Goal: Task Accomplishment & Management: Use online tool/utility

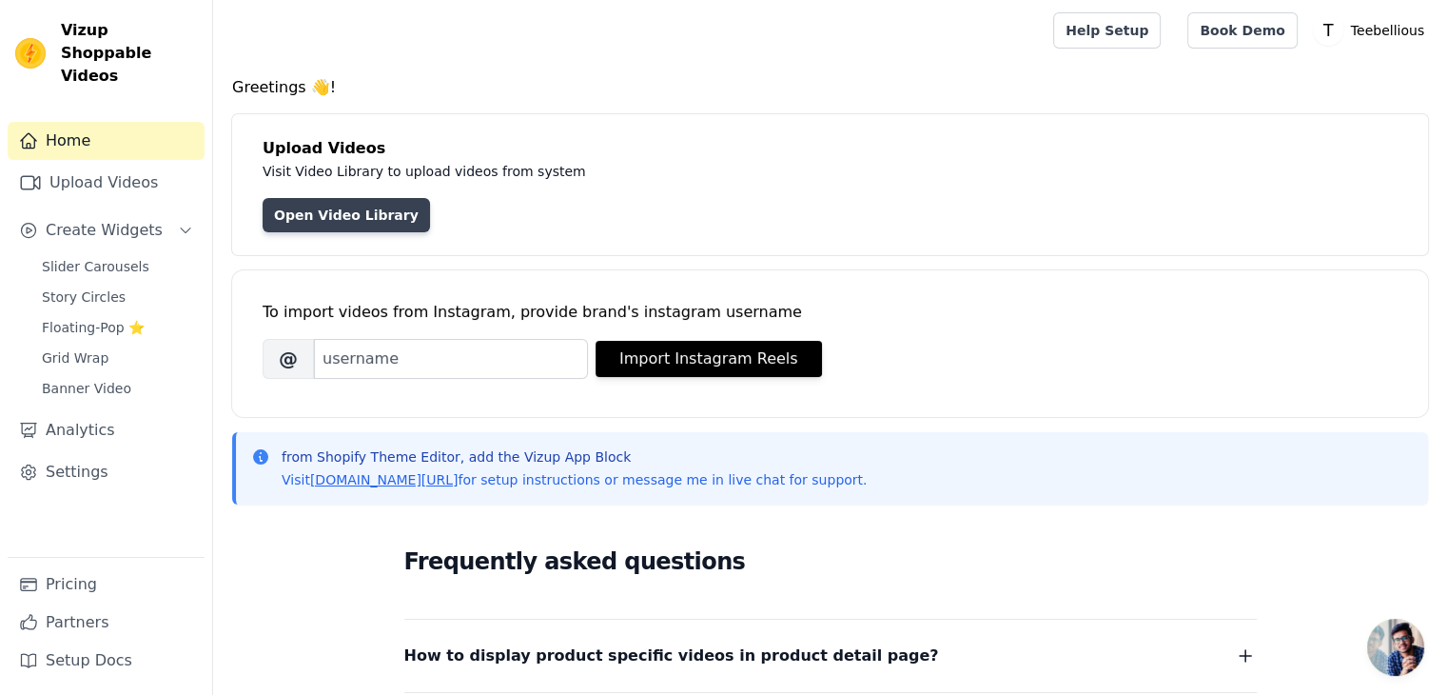
click at [357, 219] on link "Open Video Library" at bounding box center [346, 215] width 167 height 34
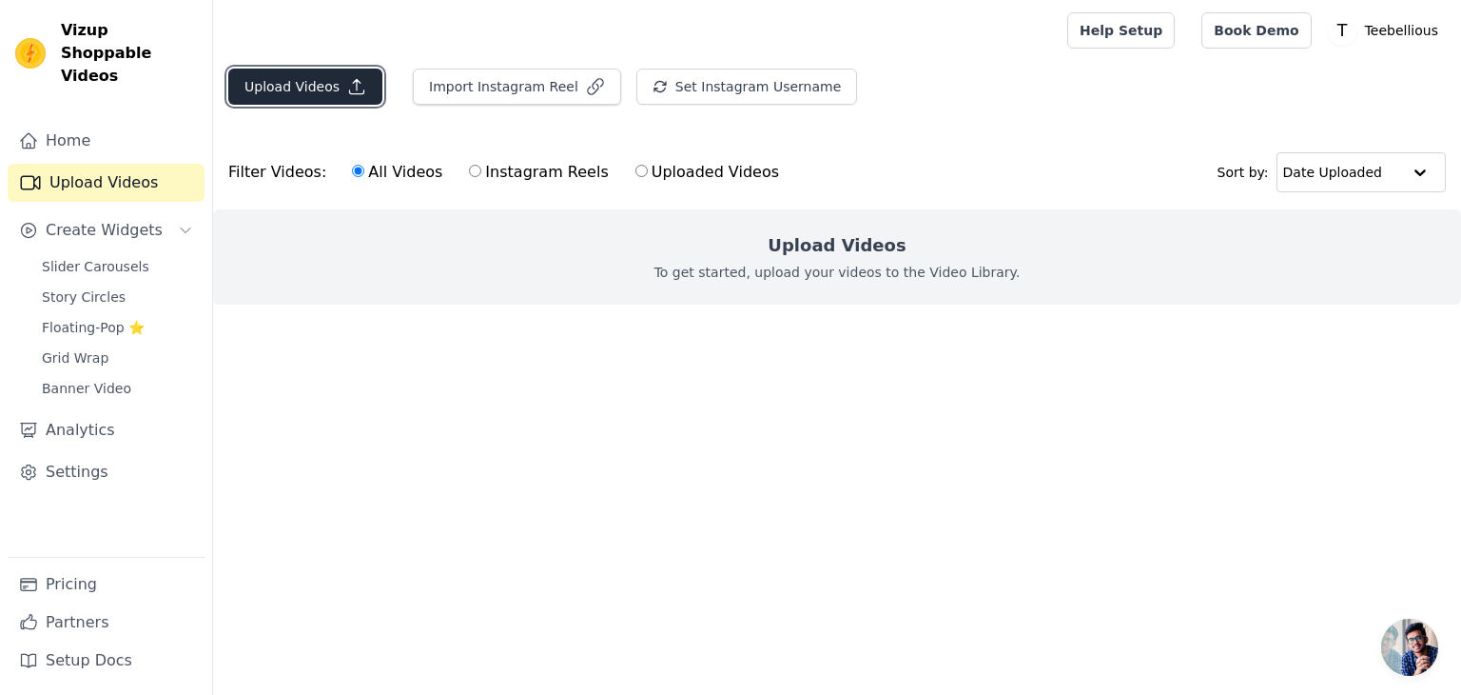
click at [334, 97] on button "Upload Videos" at bounding box center [305, 86] width 154 height 36
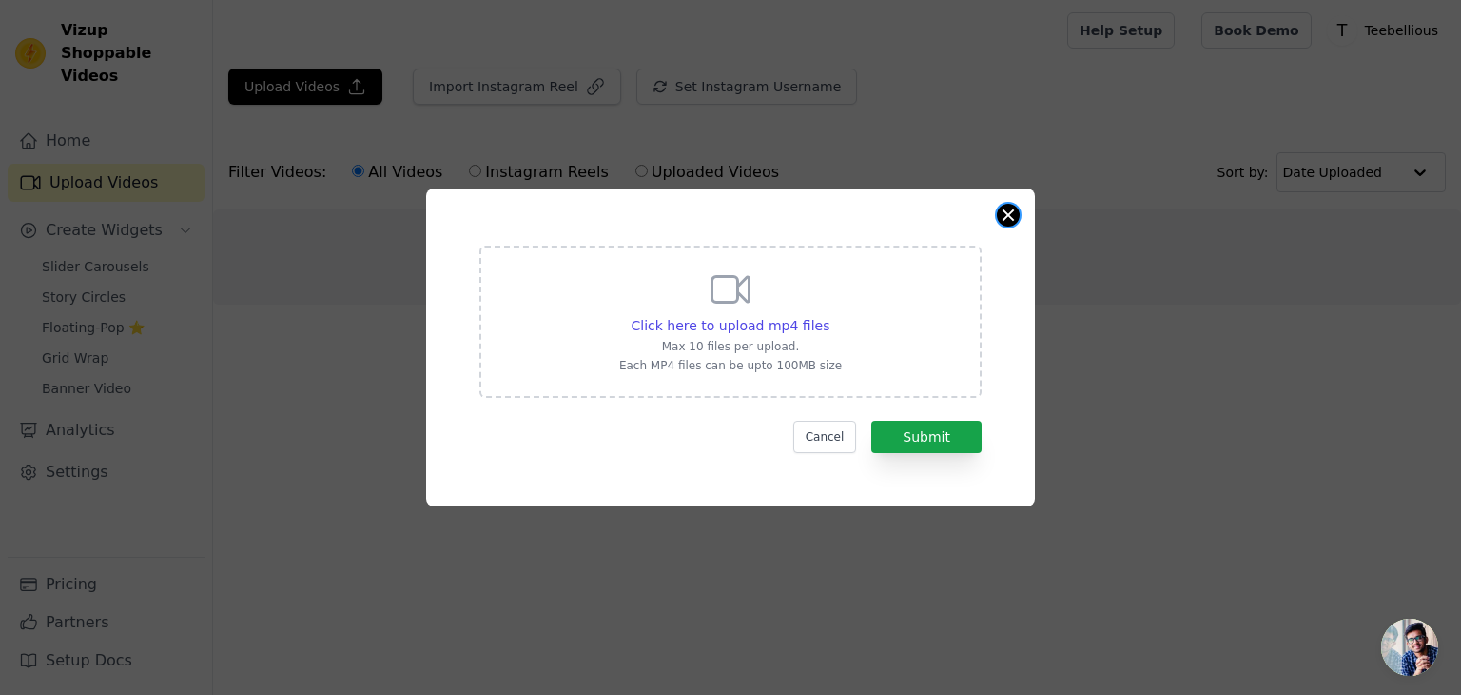
click at [1011, 214] on button "Close modal" at bounding box center [1008, 215] width 23 height 23
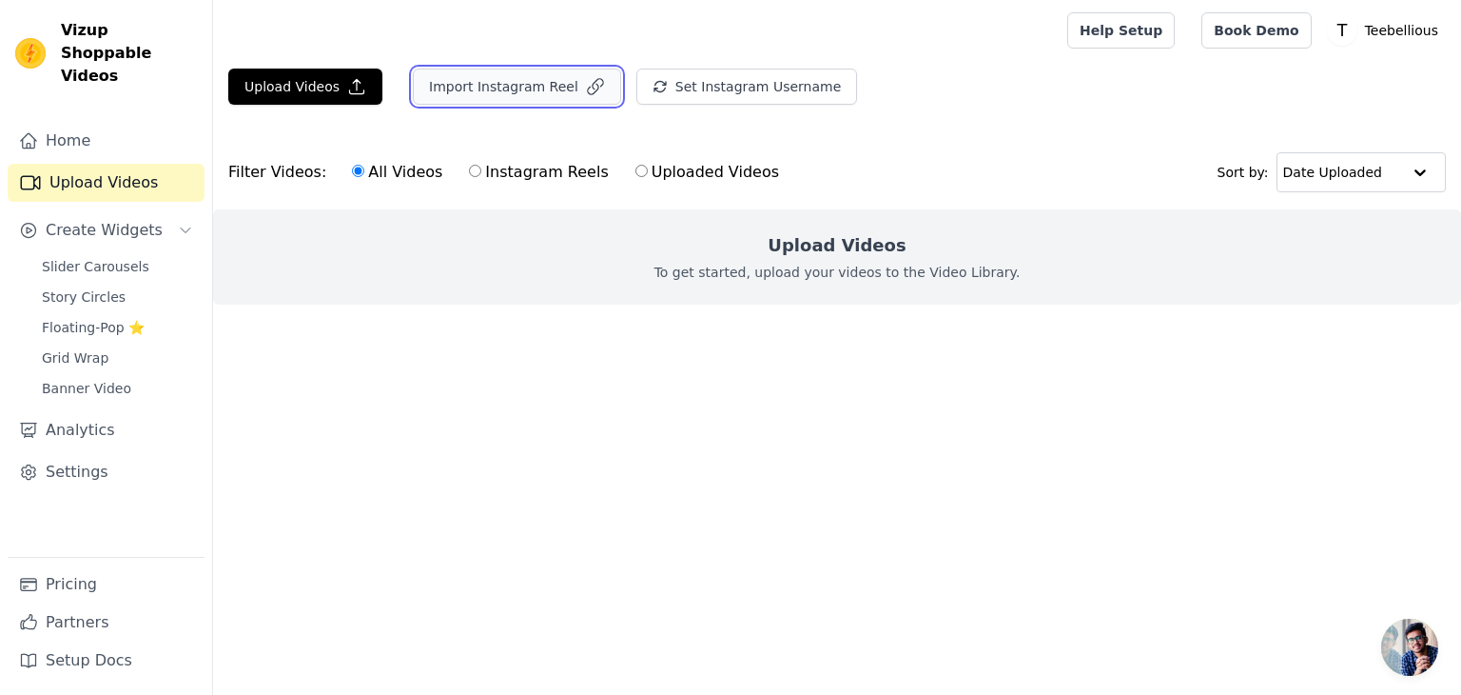
click at [508, 91] on button "Import Instagram Reel" at bounding box center [517, 86] width 208 height 36
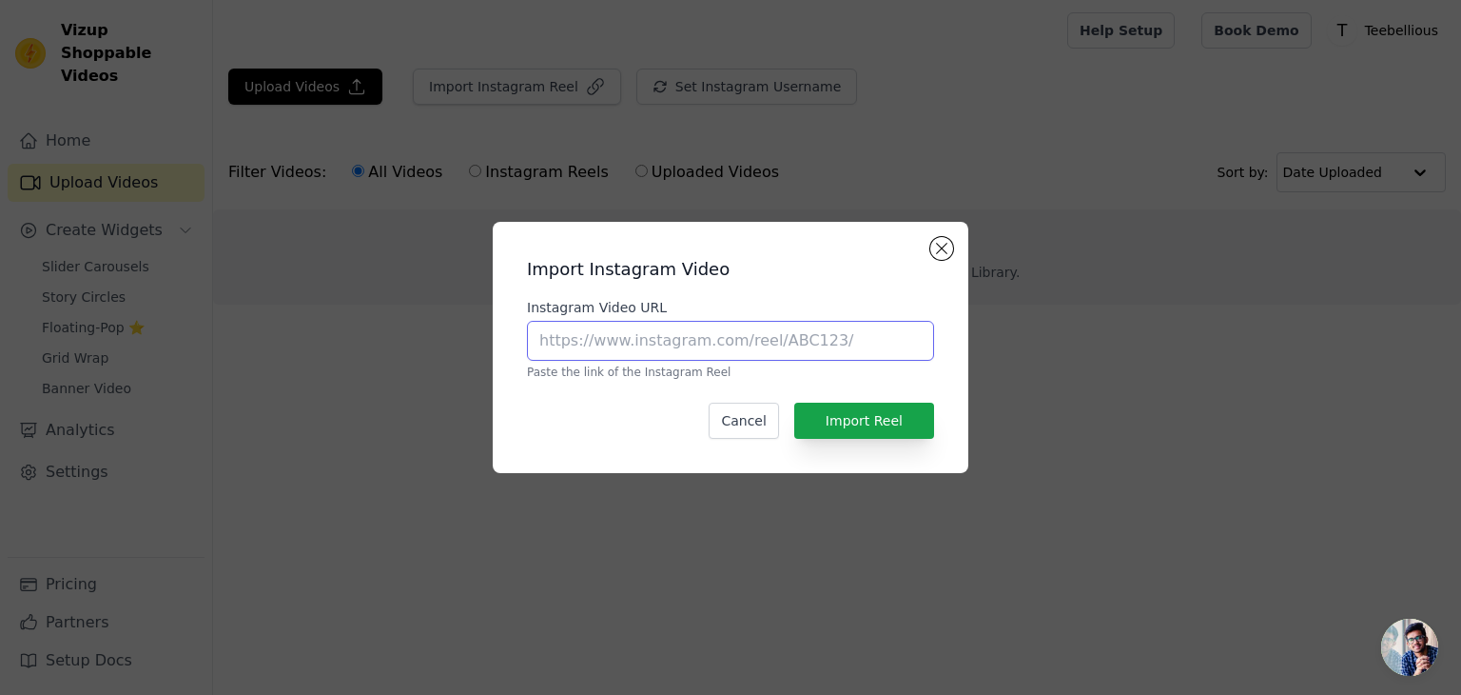
click at [632, 340] on input "Instagram Video URL" at bounding box center [730, 341] width 407 height 40
paste input "[URL][DOMAIN_NAME]"
type input "[URL][DOMAIN_NAME]"
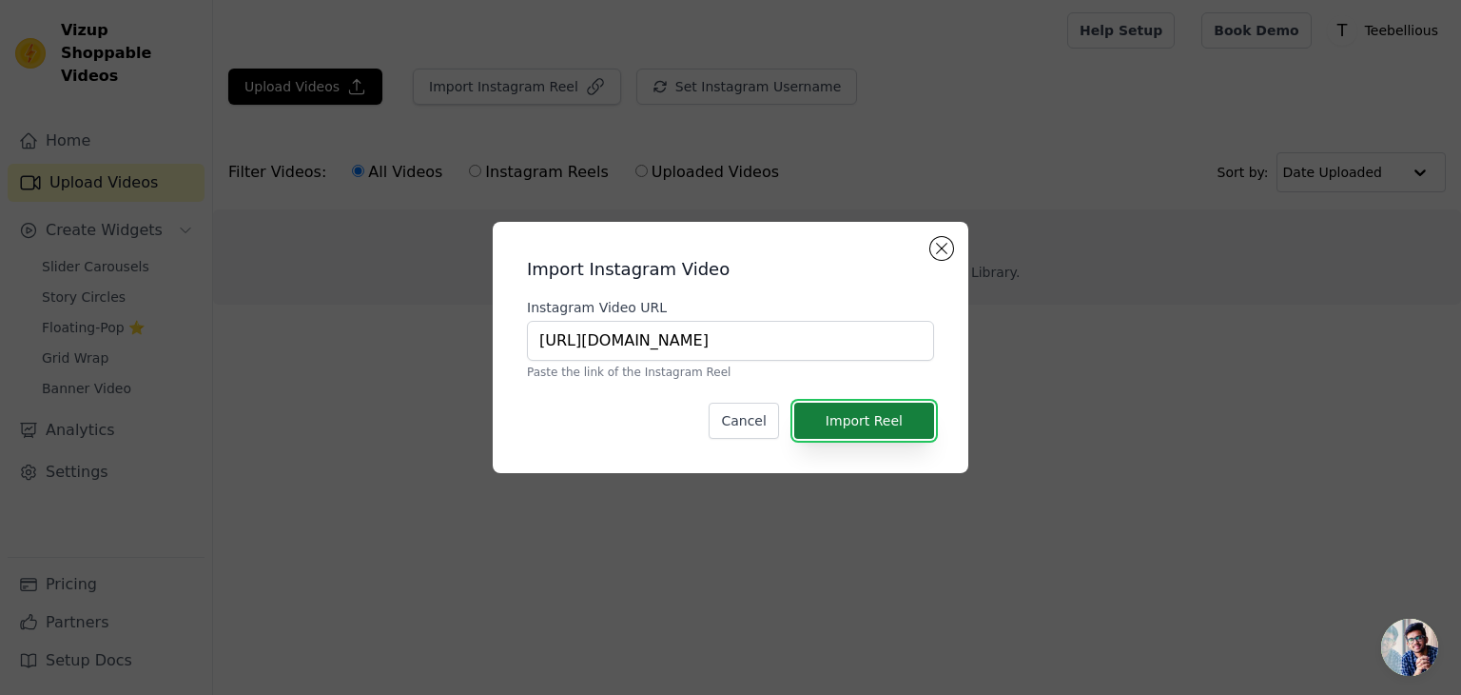
click at [860, 409] on button "Import Reel" at bounding box center [864, 420] width 140 height 36
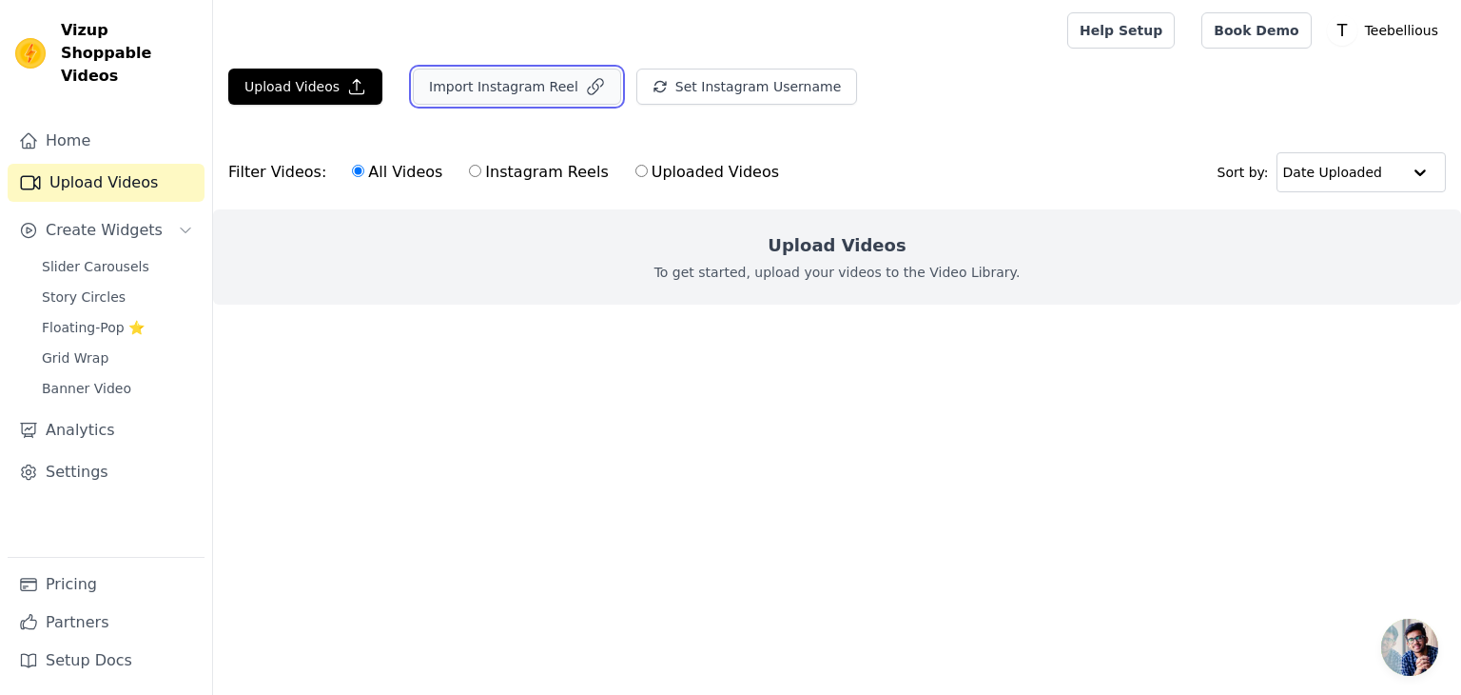
click at [586, 90] on icon "button" at bounding box center [595, 86] width 19 height 19
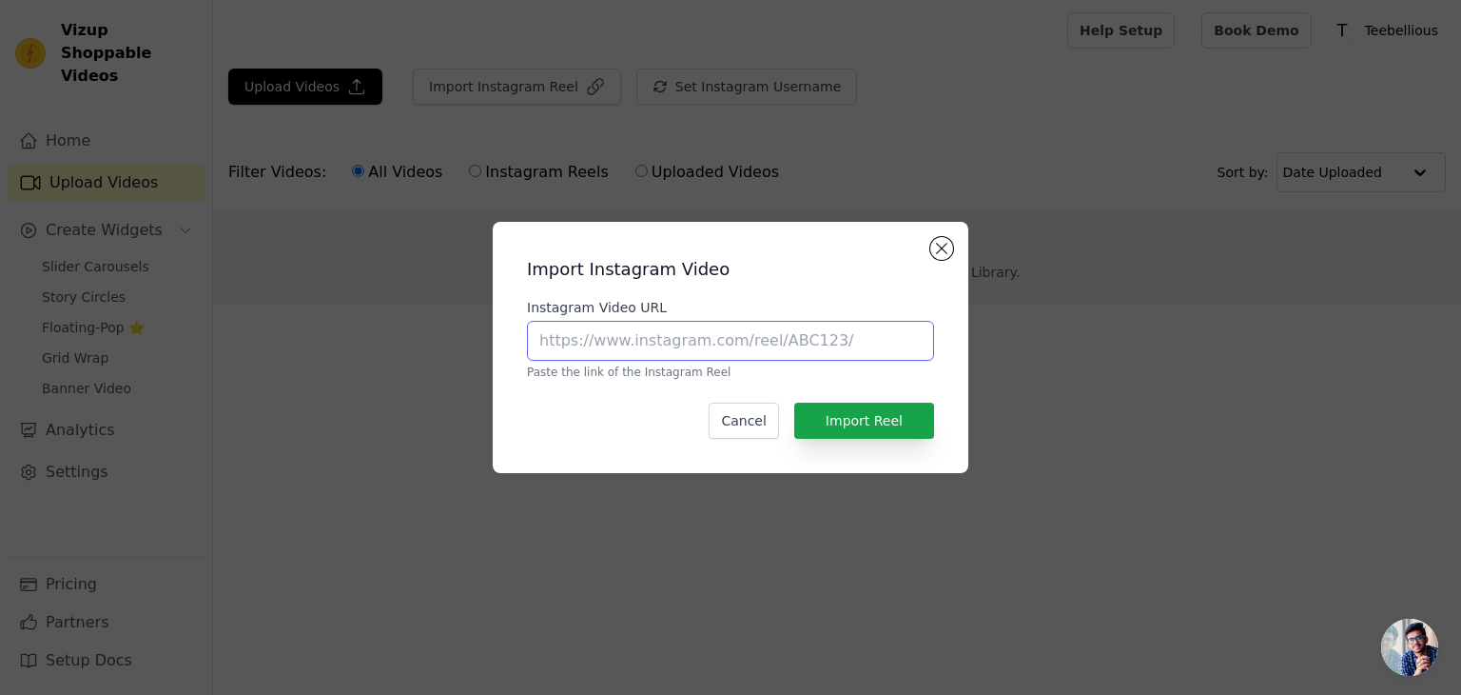
click at [573, 343] on input "Instagram Video URL" at bounding box center [730, 341] width 407 height 40
paste input "[URL][DOMAIN_NAME]"
type input "[URL][DOMAIN_NAME]"
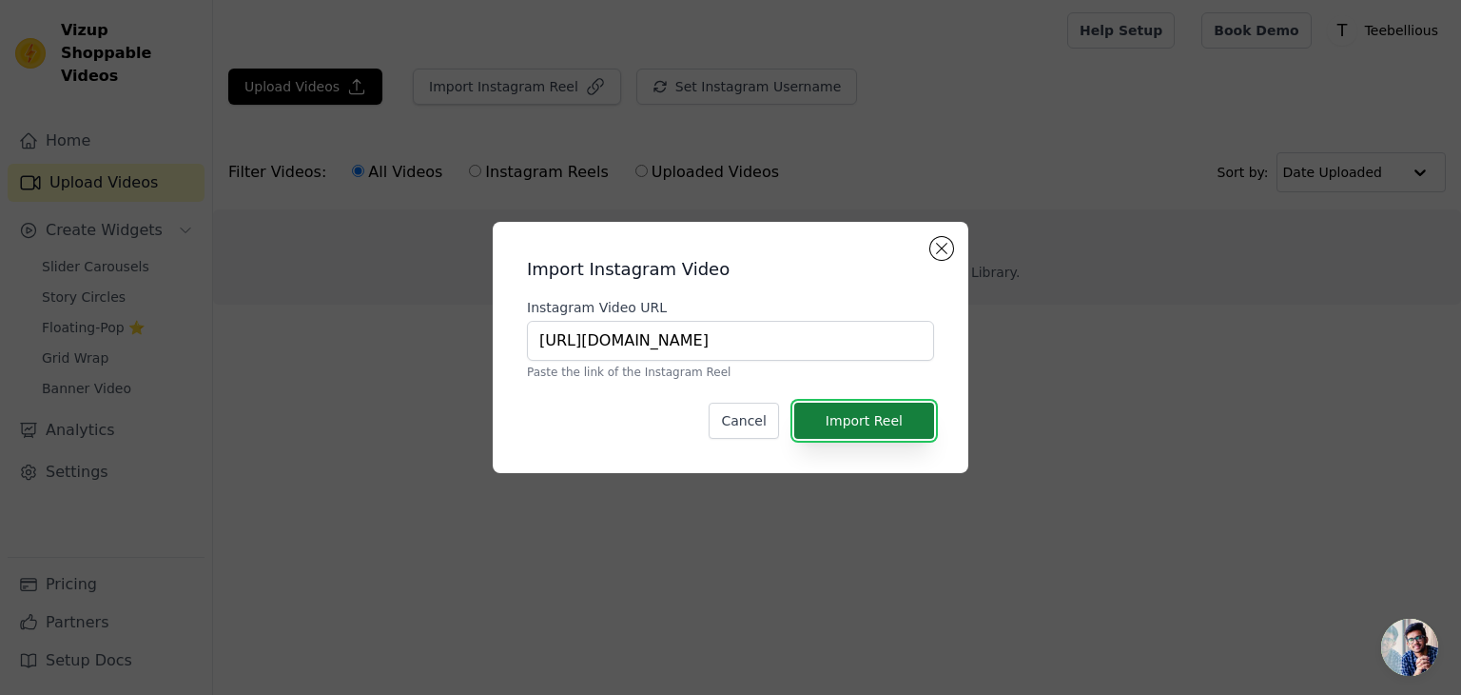
click at [849, 413] on button "Import Reel" at bounding box center [864, 420] width 140 height 36
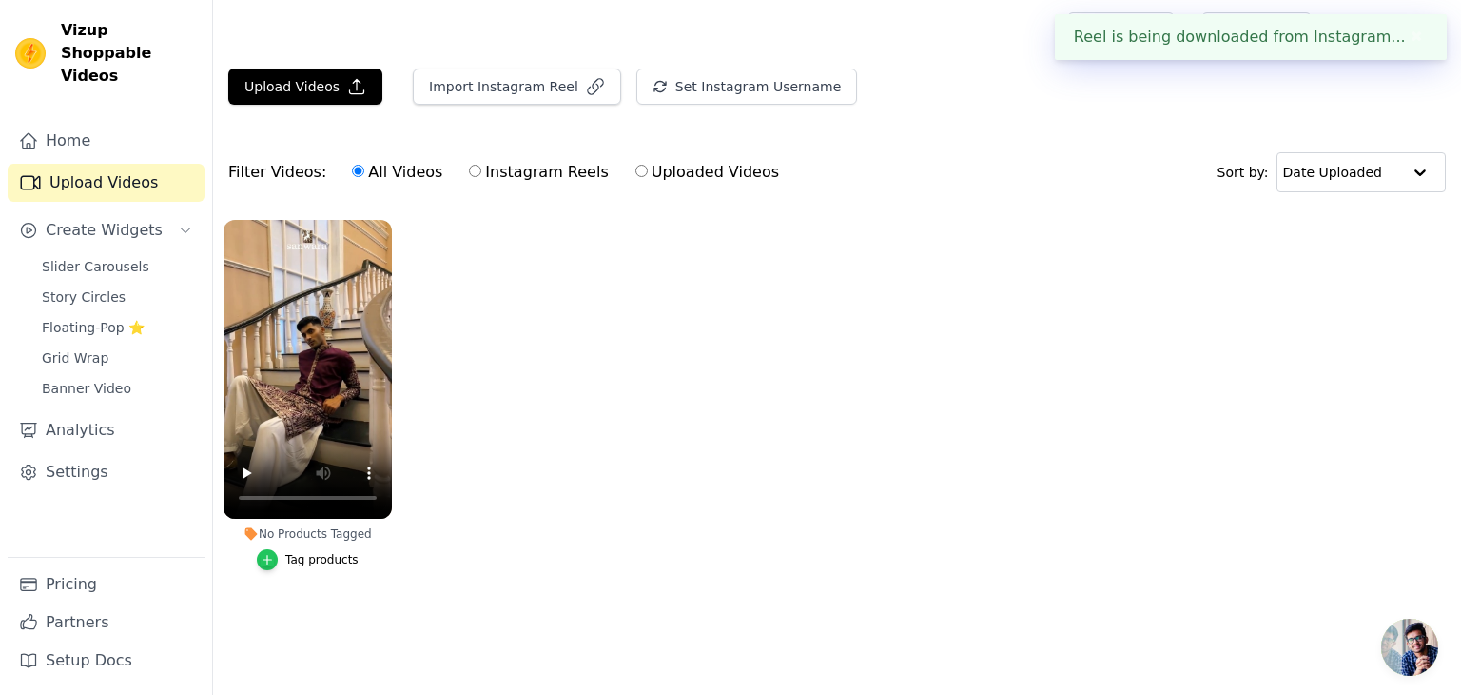
click at [270, 553] on icon "button" at bounding box center [267, 559] width 13 height 13
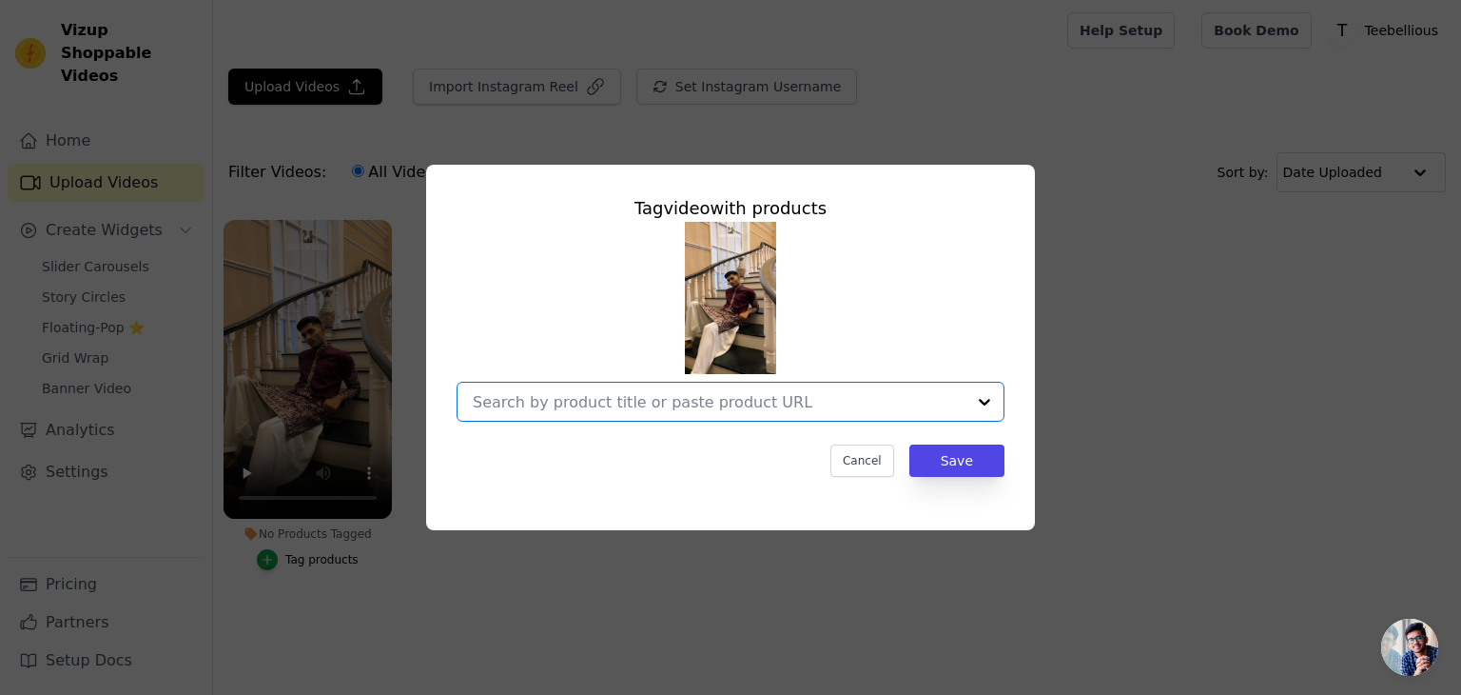
click at [701, 409] on input "No Products Tagged Tag video with products Option undefined, selected. Select i…" at bounding box center [719, 402] width 493 height 18
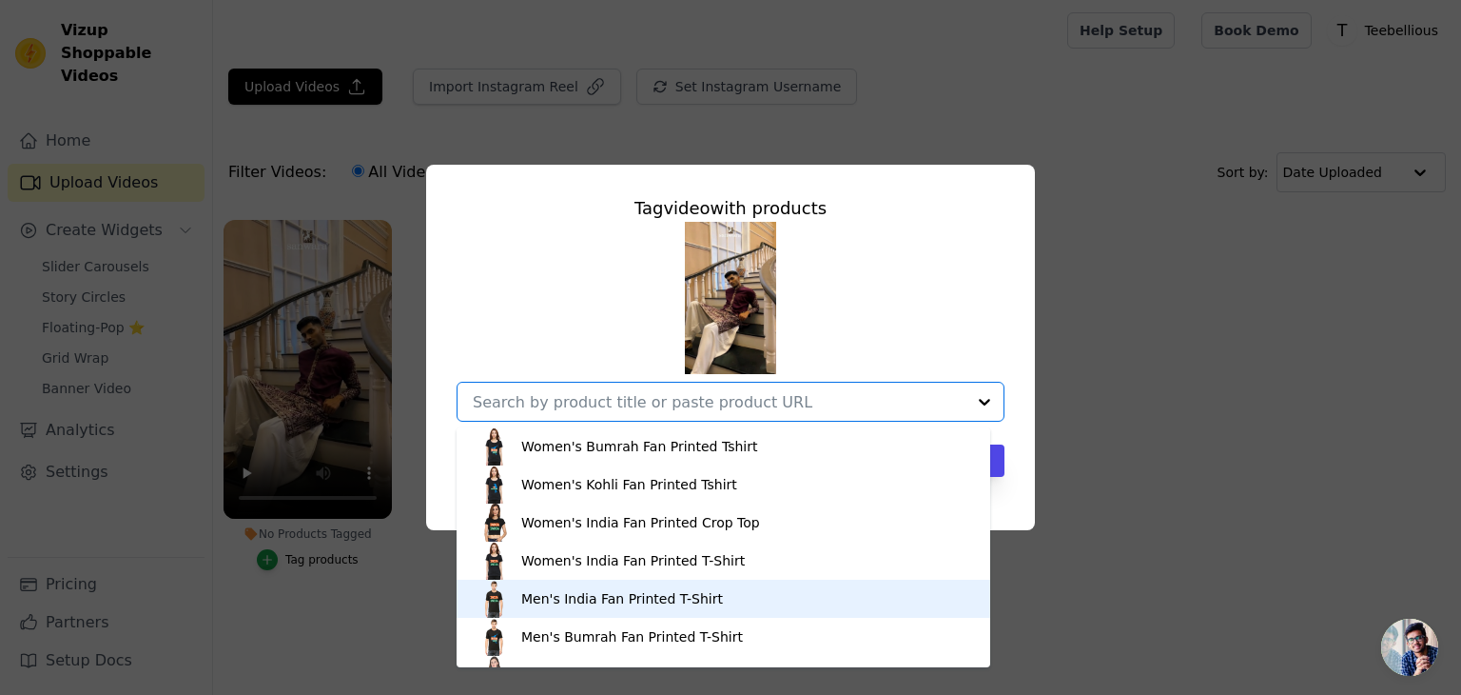
scroll to position [126, 0]
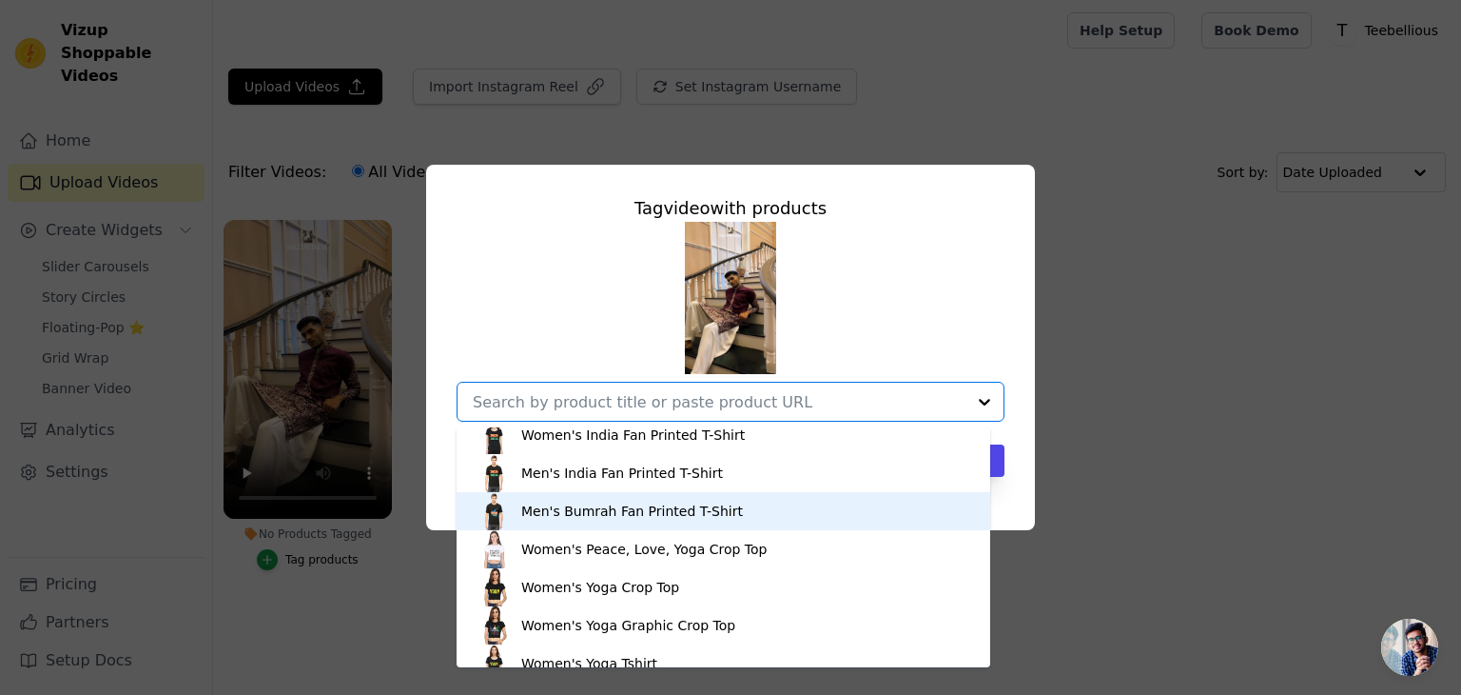
click at [638, 519] on div "Men's Bumrah Fan Printed T-Shirt" at bounding box center [724, 511] width 496 height 38
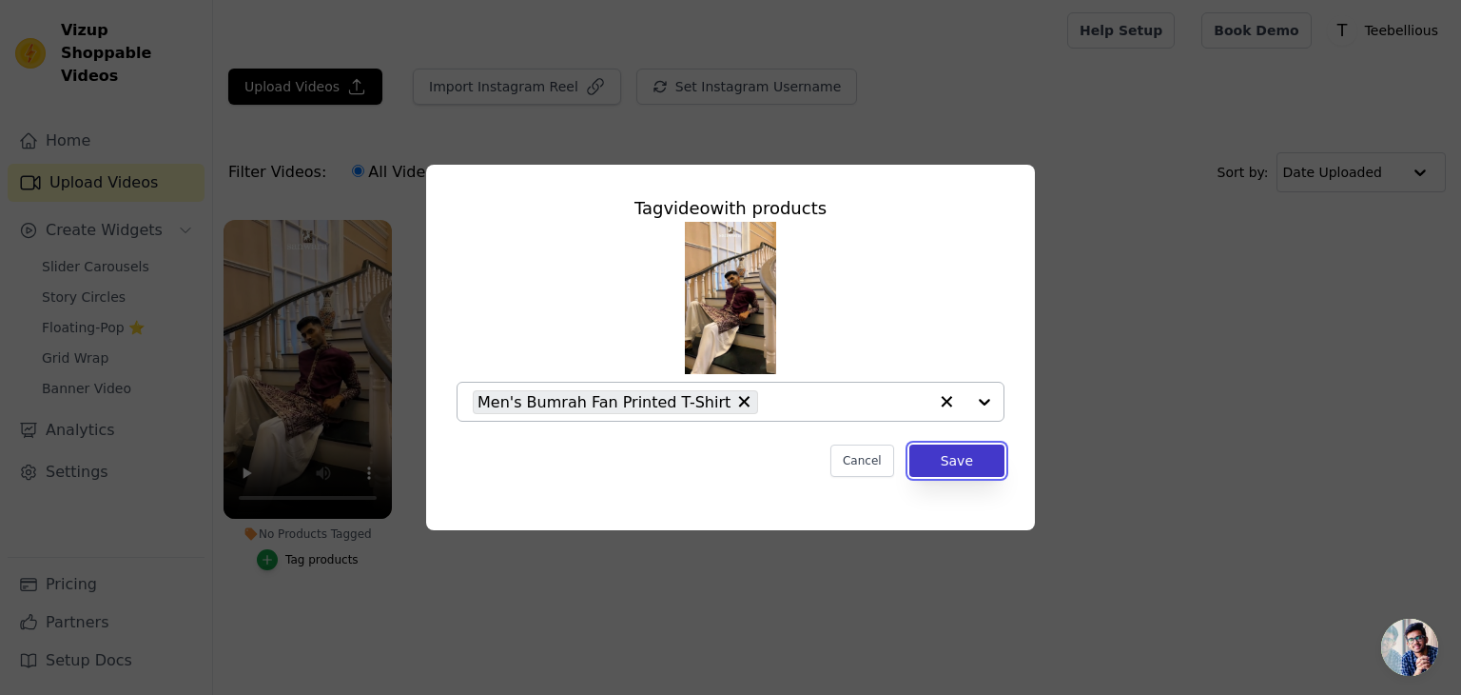
click at [955, 455] on button "Save" at bounding box center [957, 460] width 95 height 32
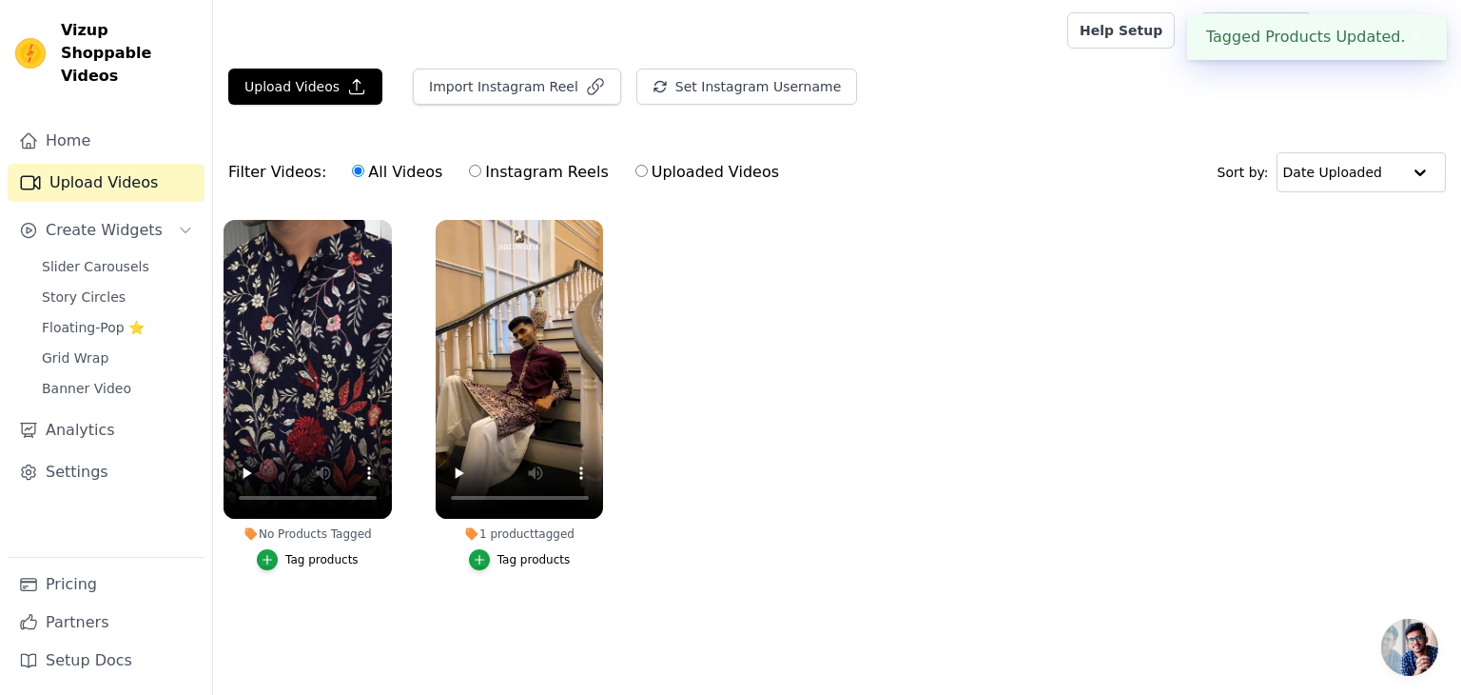
click at [301, 564] on div "Tag products" at bounding box center [321, 559] width 73 height 15
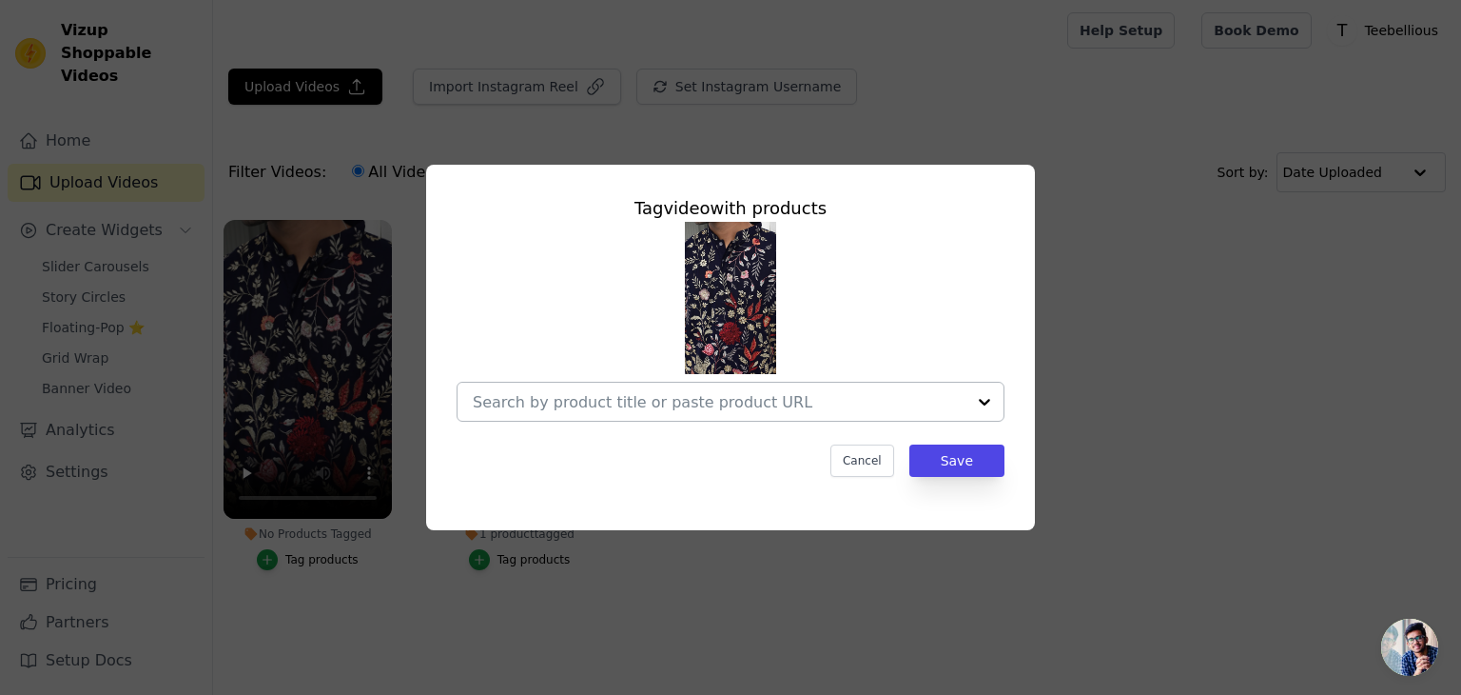
click at [990, 401] on div at bounding box center [985, 401] width 38 height 38
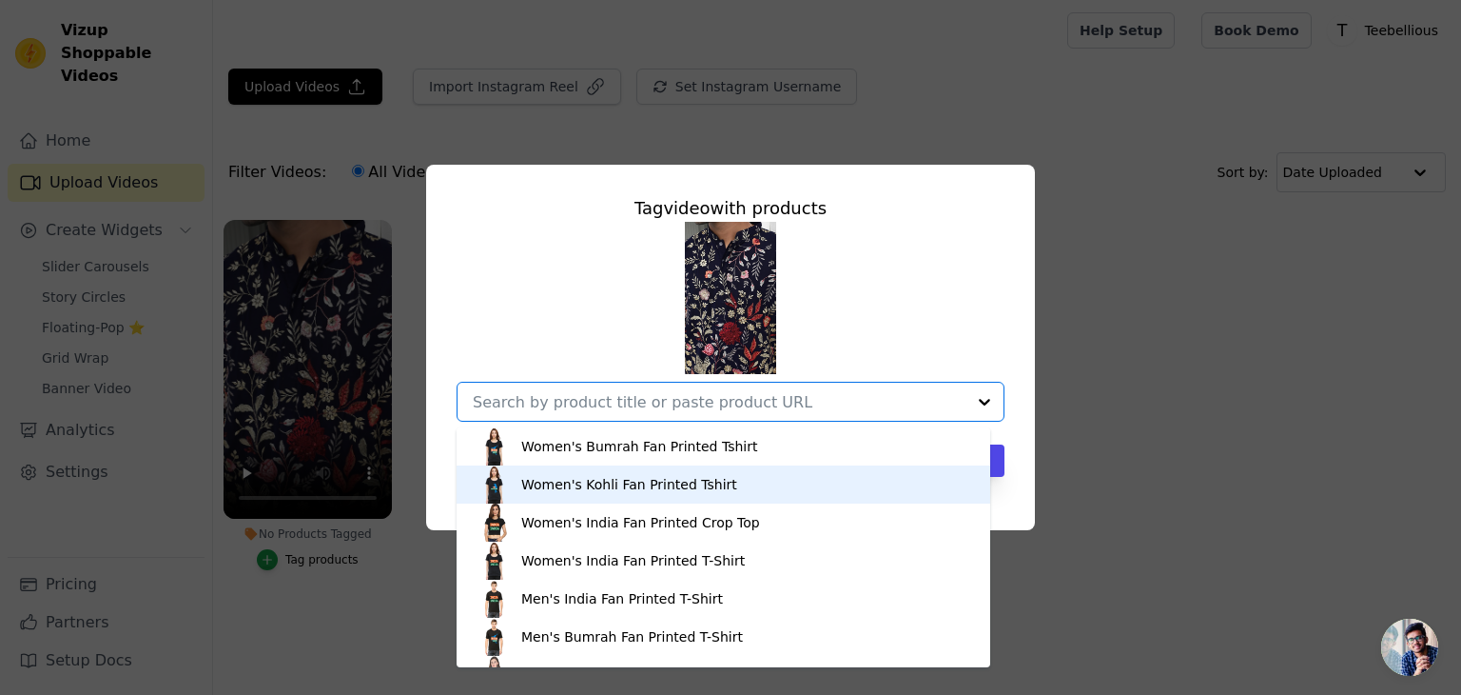
click at [687, 483] on div "Women's Kohli Fan Printed Tshirt" at bounding box center [629, 484] width 216 height 19
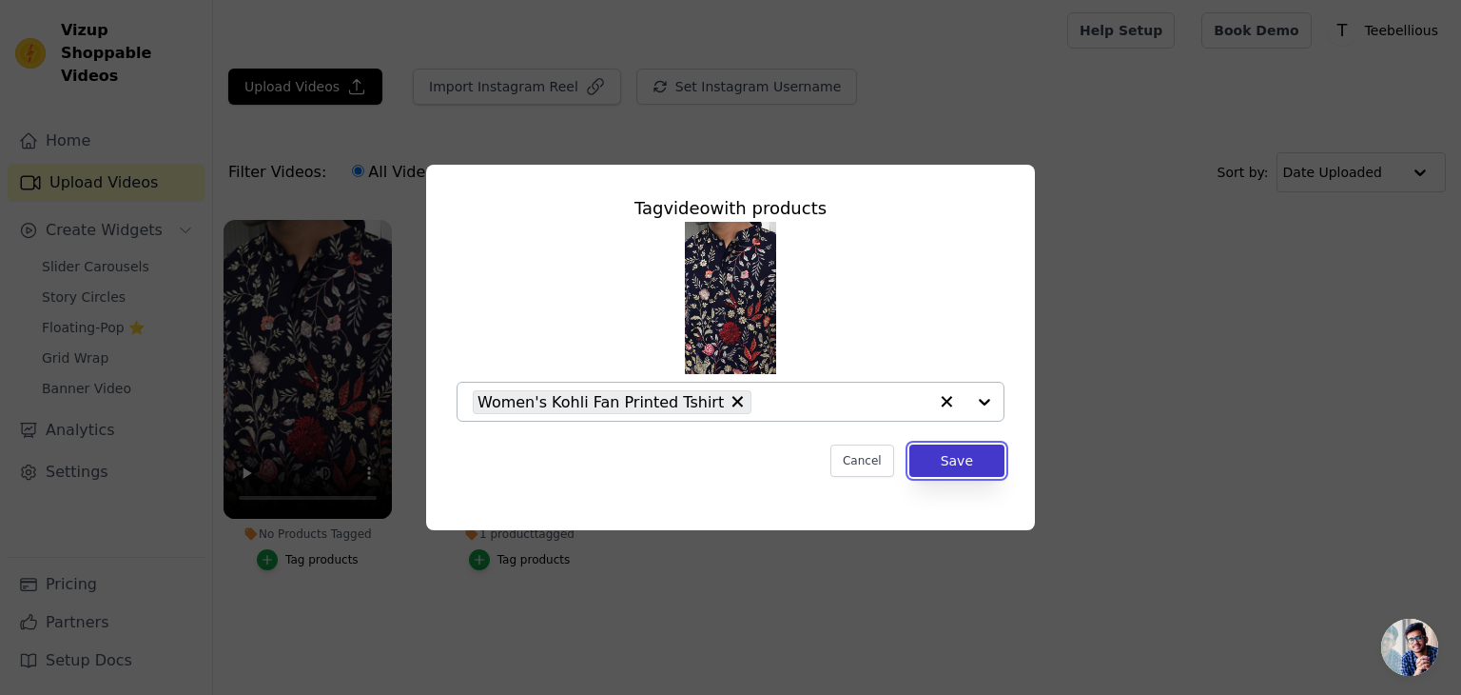
click at [957, 465] on button "Save" at bounding box center [957, 460] width 95 height 32
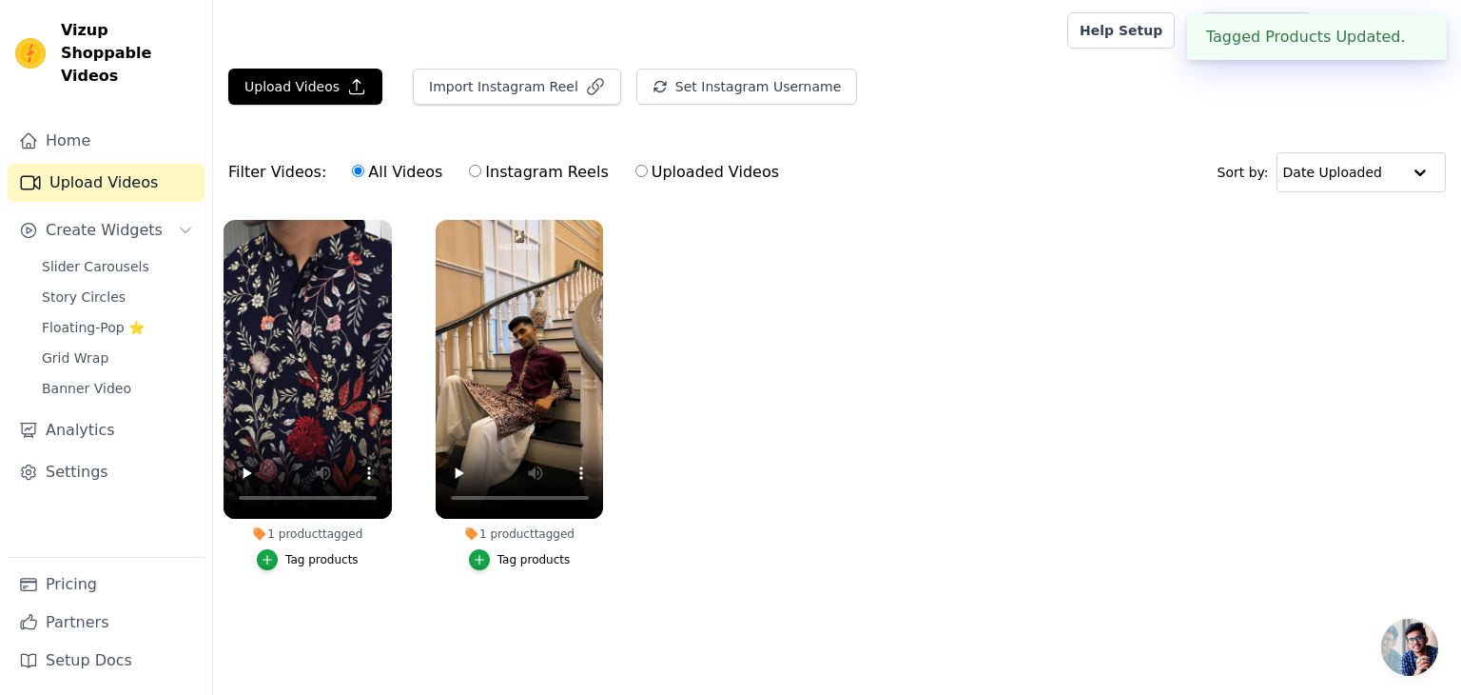
click at [923, 386] on ul "1 product tagged Tag products 1 product tagged Tag products" at bounding box center [837, 413] width 1248 height 409
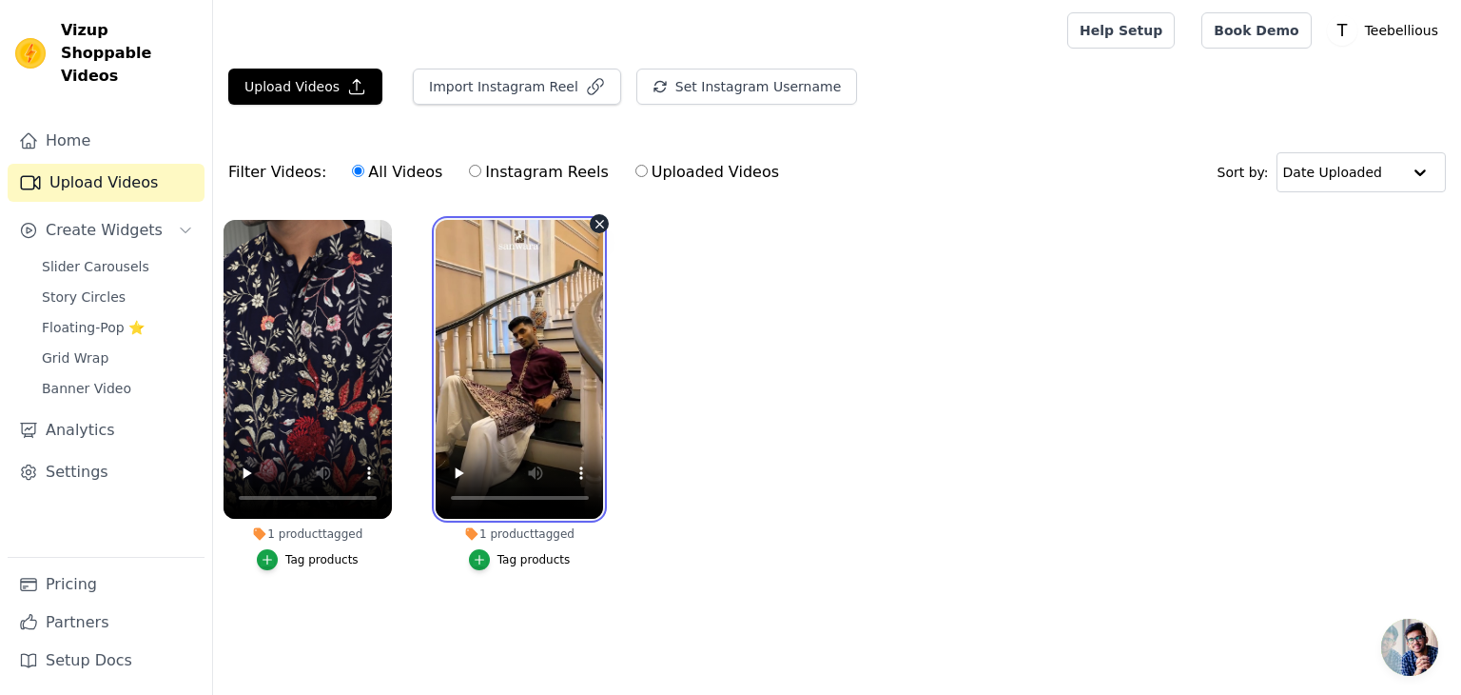
click at [544, 340] on video at bounding box center [520, 369] width 168 height 299
click at [746, 320] on ul "1 product tagged Tag products 1 product tagged Tag products" at bounding box center [837, 413] width 1248 height 409
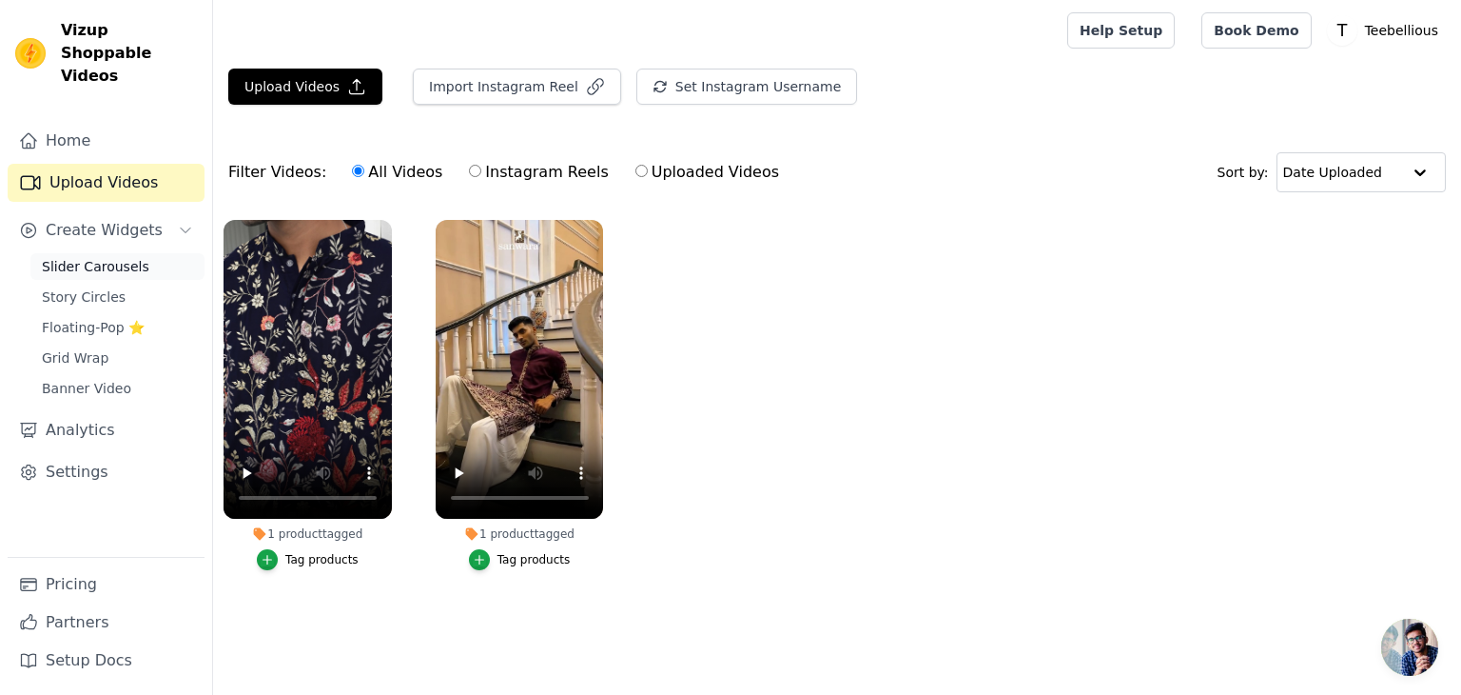
click at [99, 256] on link "Slider Carousels" at bounding box center [117, 266] width 174 height 27
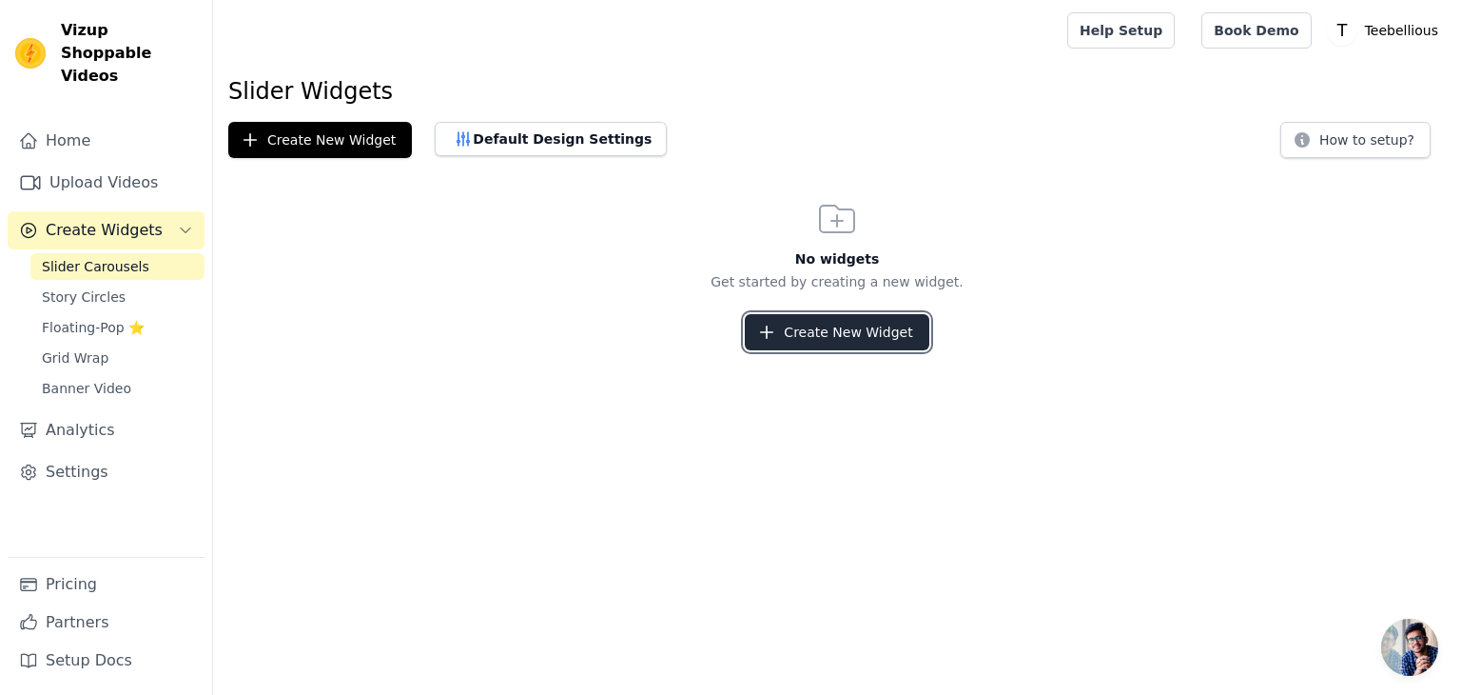
click at [841, 319] on button "Create New Widget" at bounding box center [837, 332] width 184 height 36
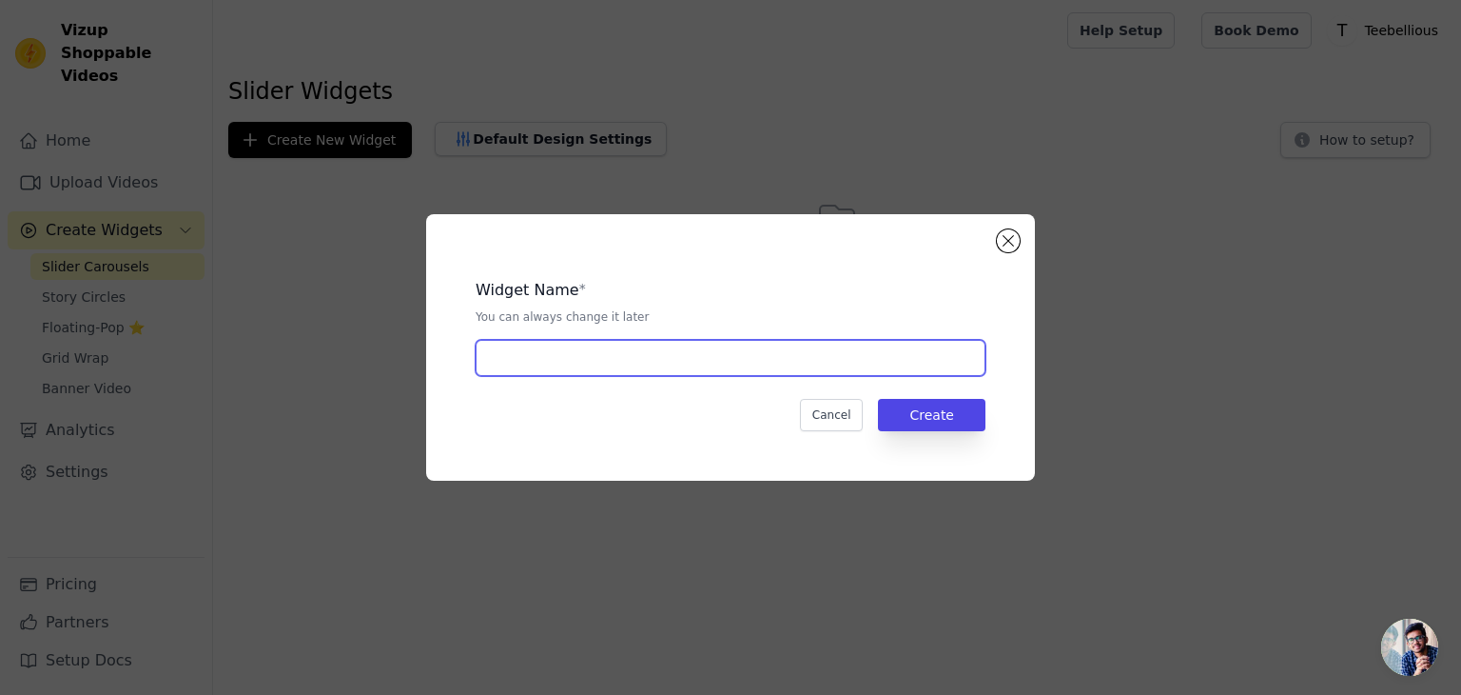
click at [654, 363] on input "text" at bounding box center [731, 358] width 510 height 36
type input "Slider 1"
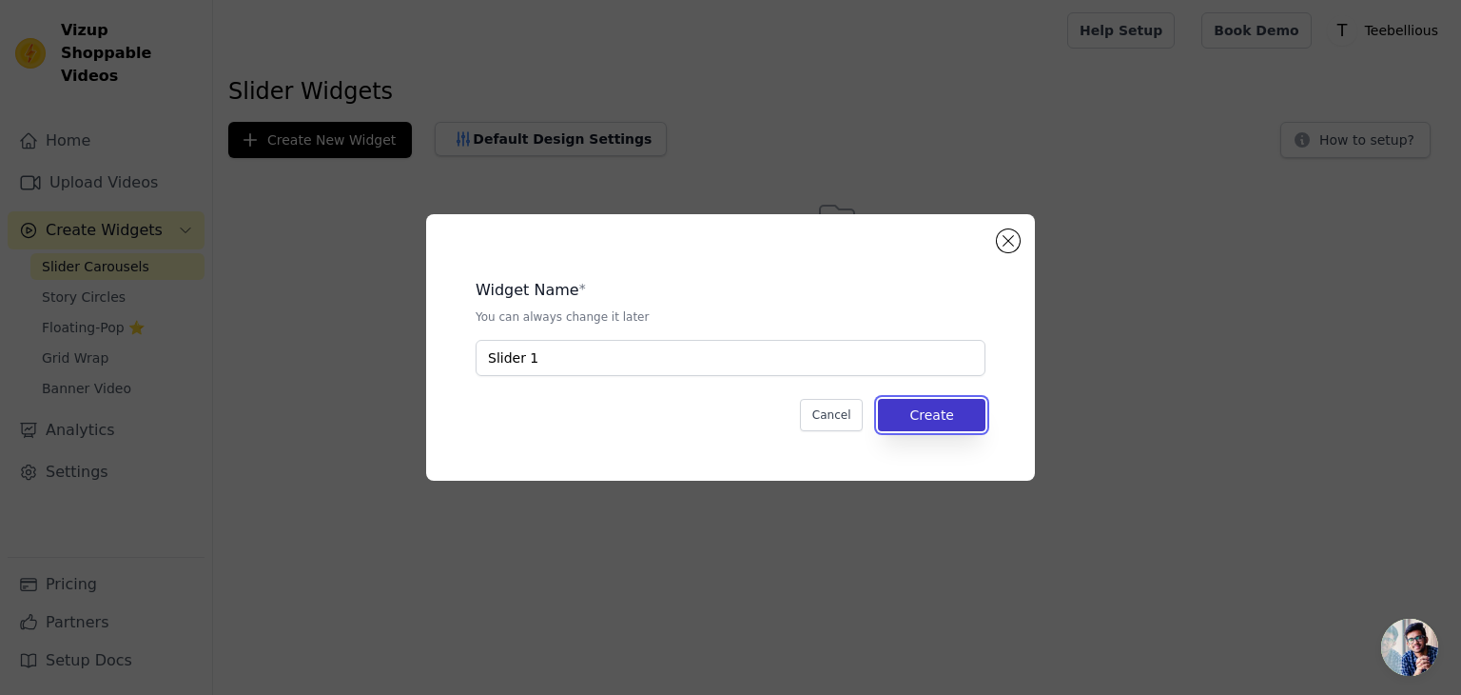
click at [912, 422] on button "Create" at bounding box center [932, 415] width 108 height 32
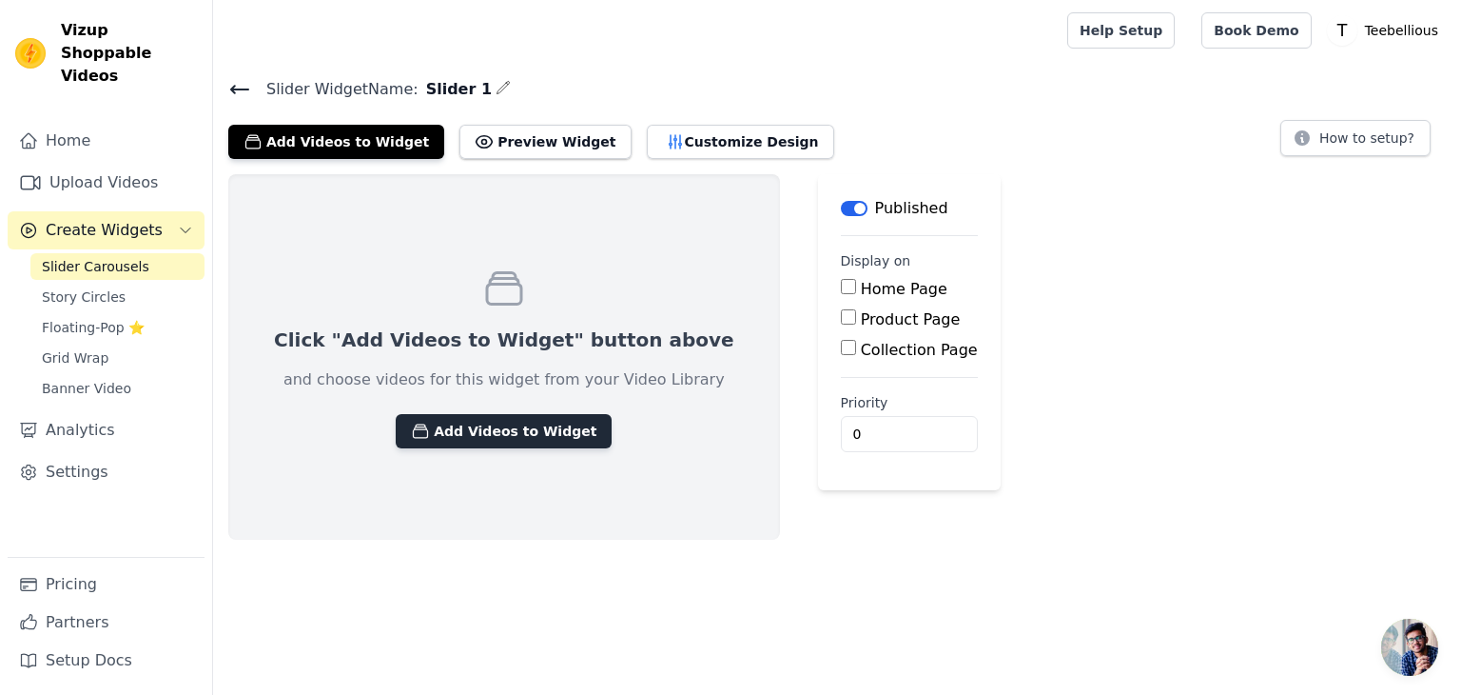
click at [499, 429] on button "Add Videos to Widget" at bounding box center [504, 431] width 216 height 34
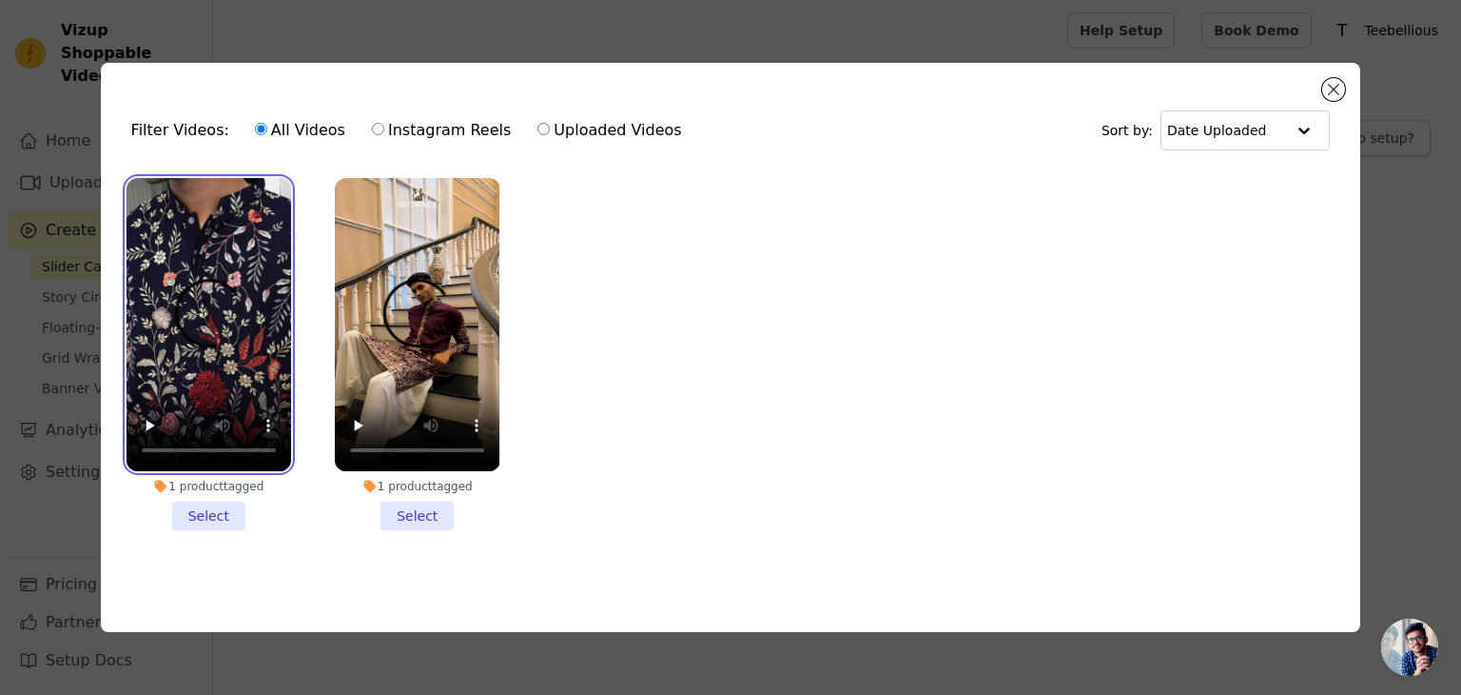
click at [244, 243] on video at bounding box center [209, 324] width 165 height 293
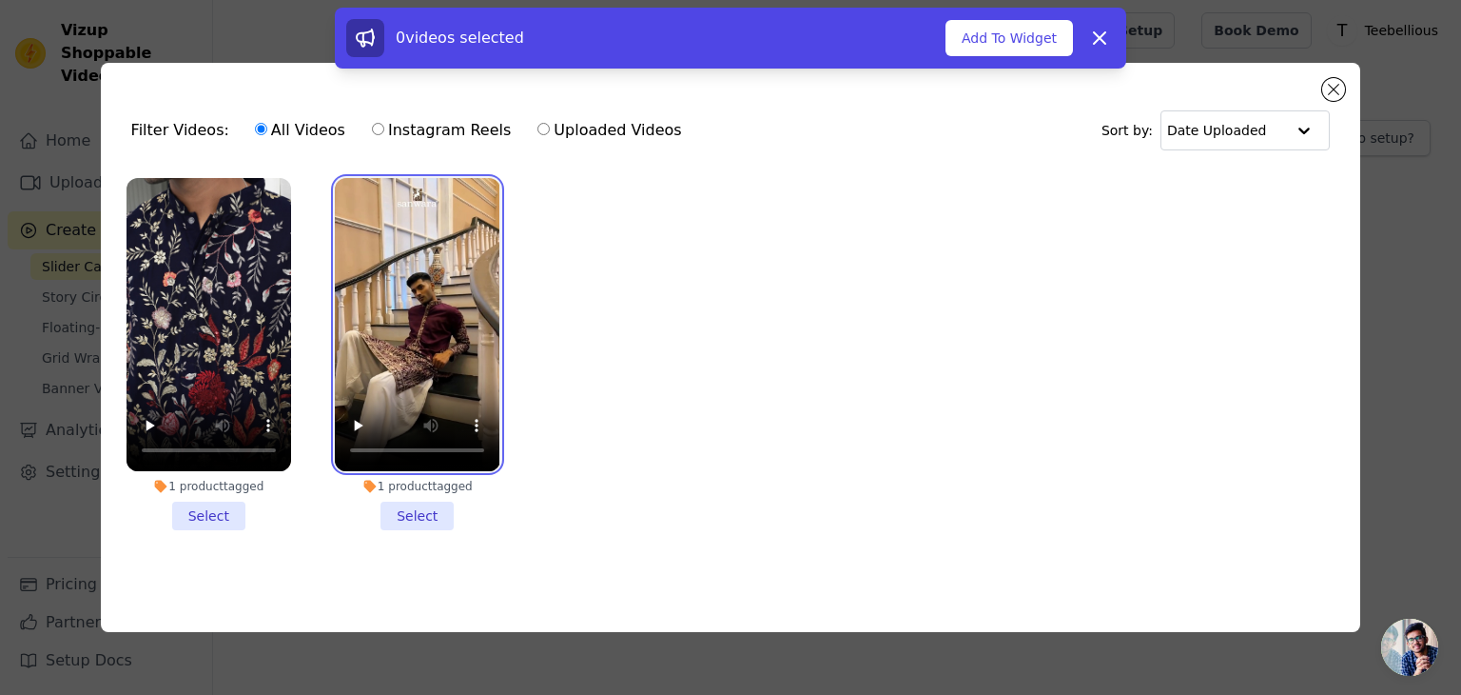
click at [440, 265] on video at bounding box center [417, 324] width 165 height 293
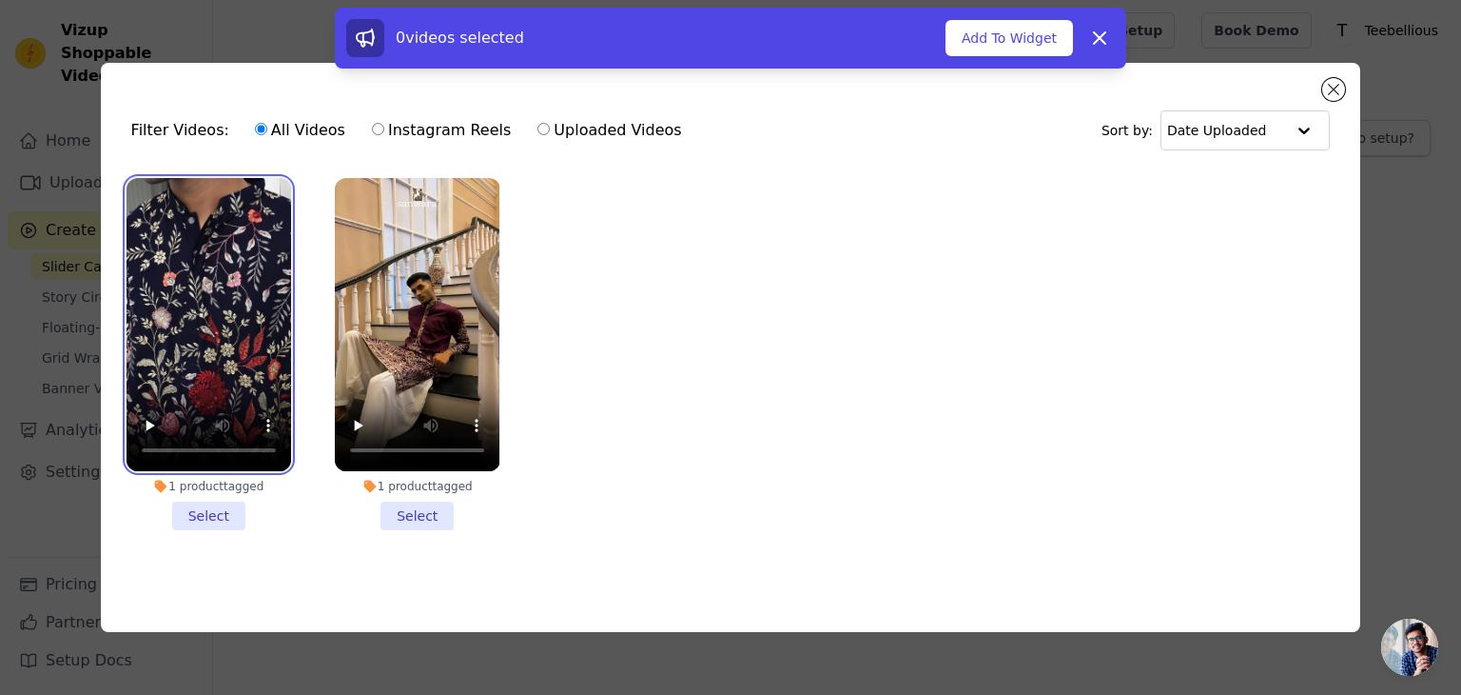
click at [216, 253] on video at bounding box center [209, 324] width 165 height 293
click at [196, 515] on li "1 product tagged Select" at bounding box center [209, 354] width 165 height 352
click at [0, 0] on input "1 product tagged Select" at bounding box center [0, 0] width 0 height 0
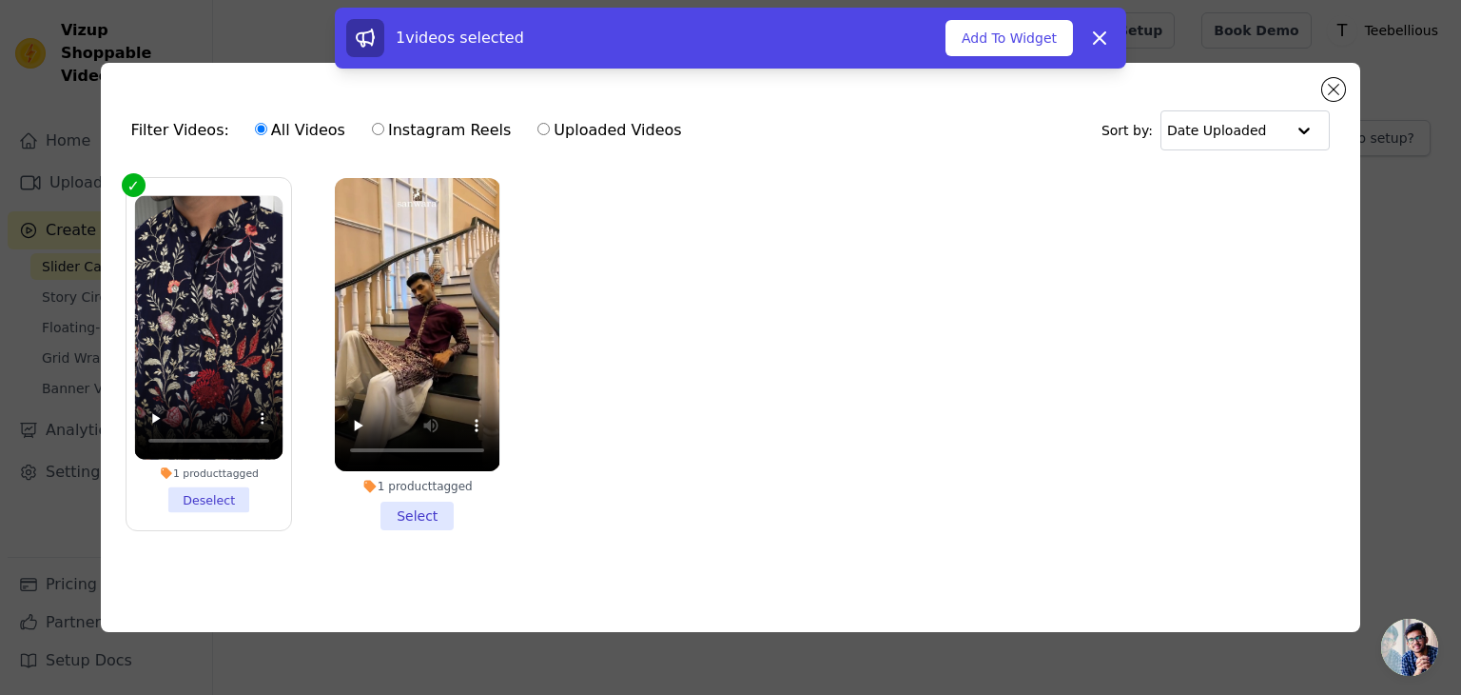
click at [429, 515] on li "1 product tagged Select" at bounding box center [417, 354] width 165 height 352
click at [0, 0] on input "1 product tagged Select" at bounding box center [0, 0] width 0 height 0
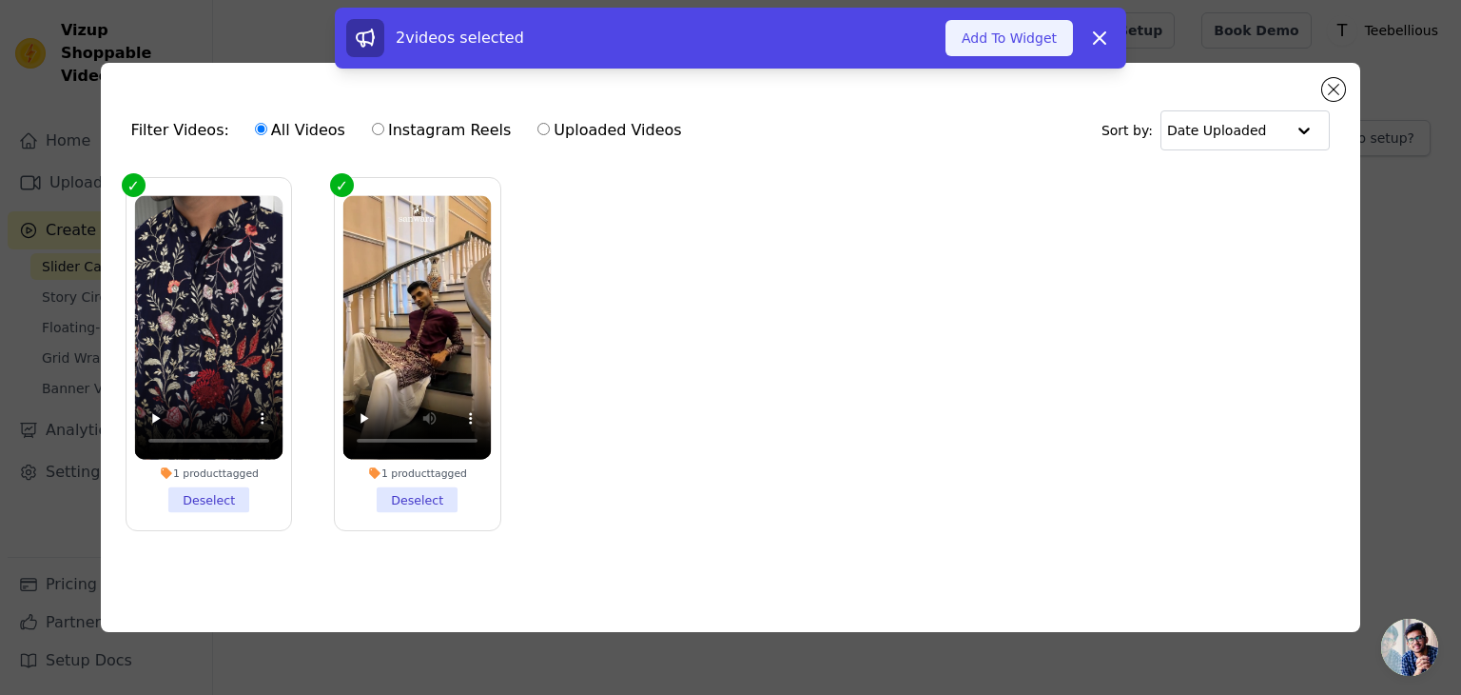
click at [1012, 43] on button "Add To Widget" at bounding box center [1009, 38] width 127 height 36
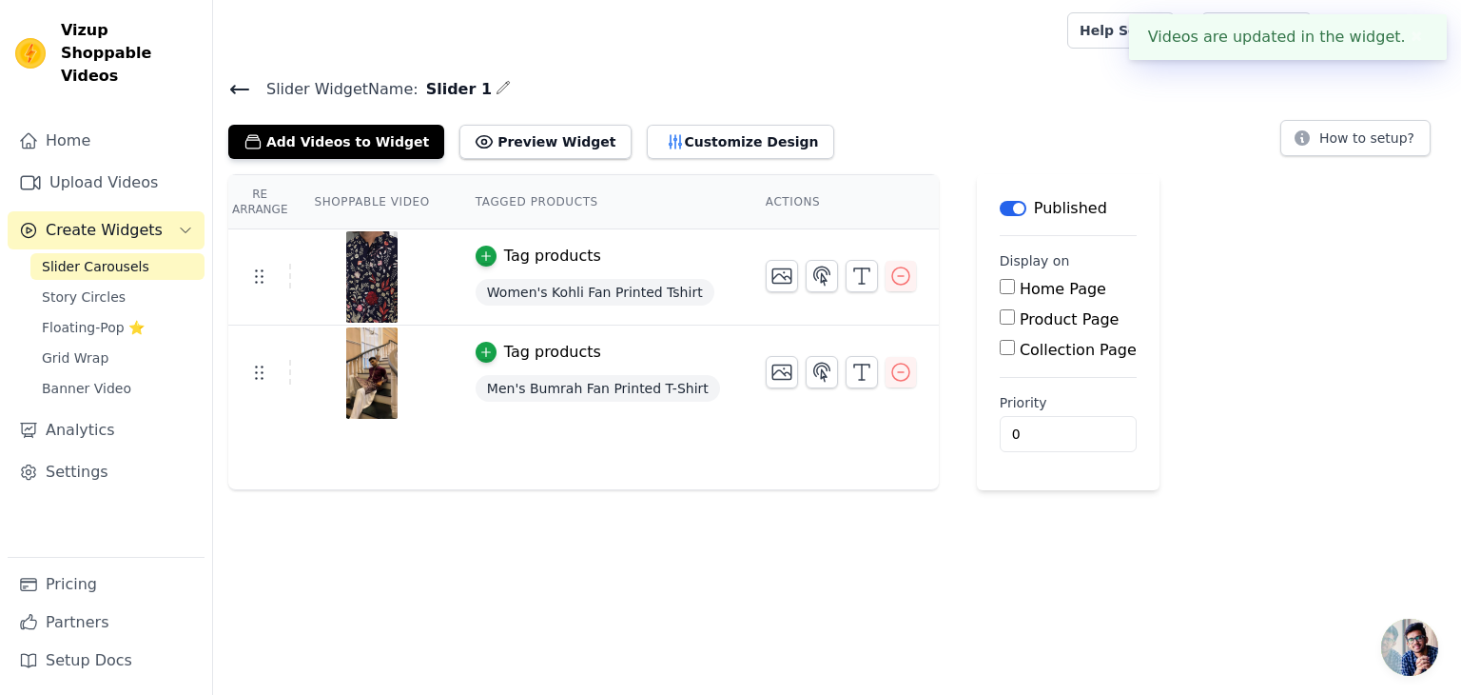
click at [1000, 290] on input "Home Page" at bounding box center [1007, 286] width 15 height 15
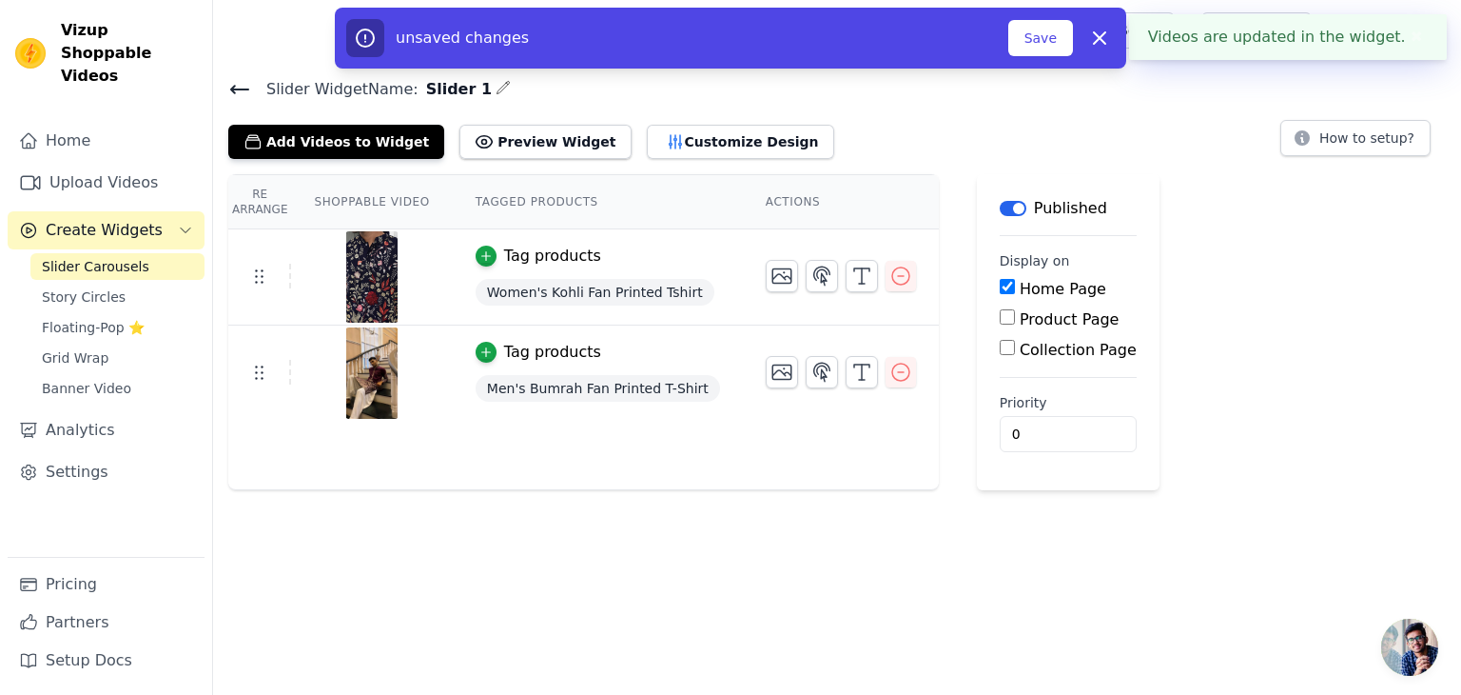
click at [1000, 290] on input "Home Page" at bounding box center [1007, 286] width 15 height 15
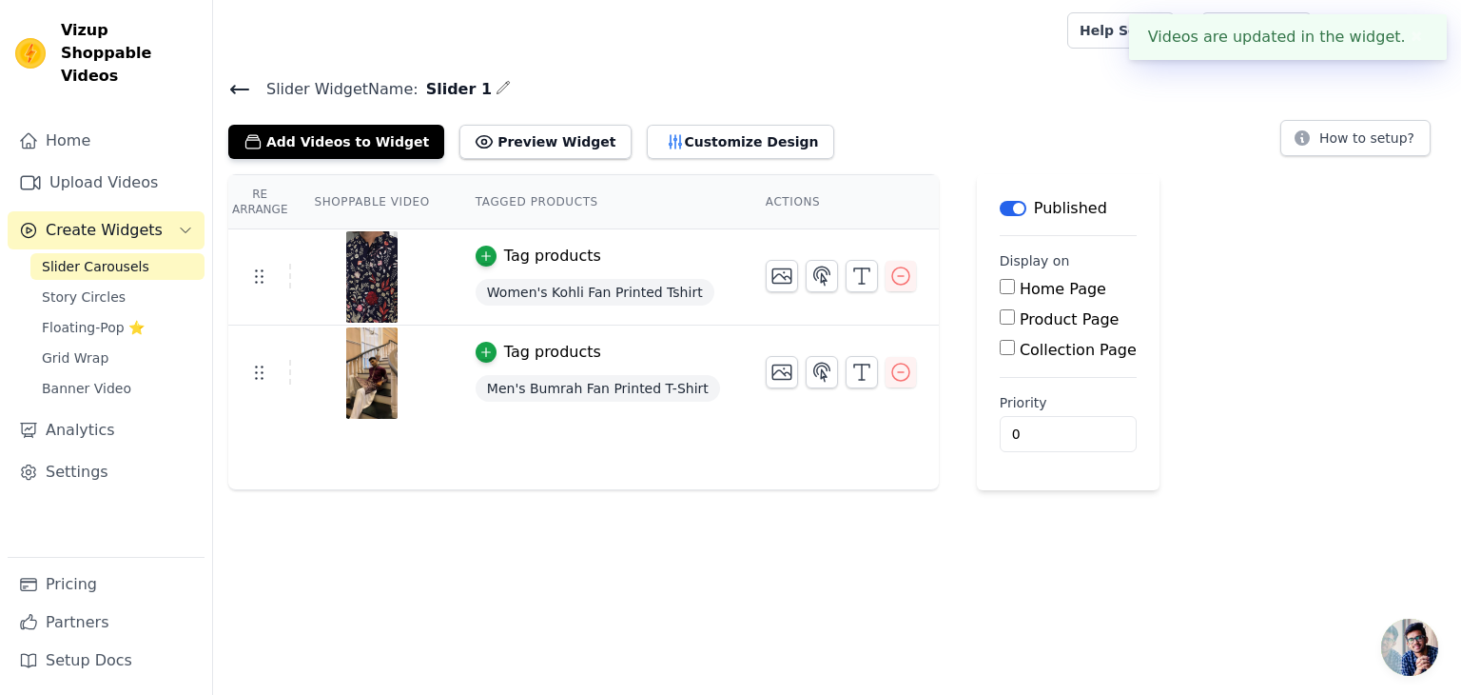
click at [1000, 290] on input "Home Page" at bounding box center [1007, 286] width 15 height 15
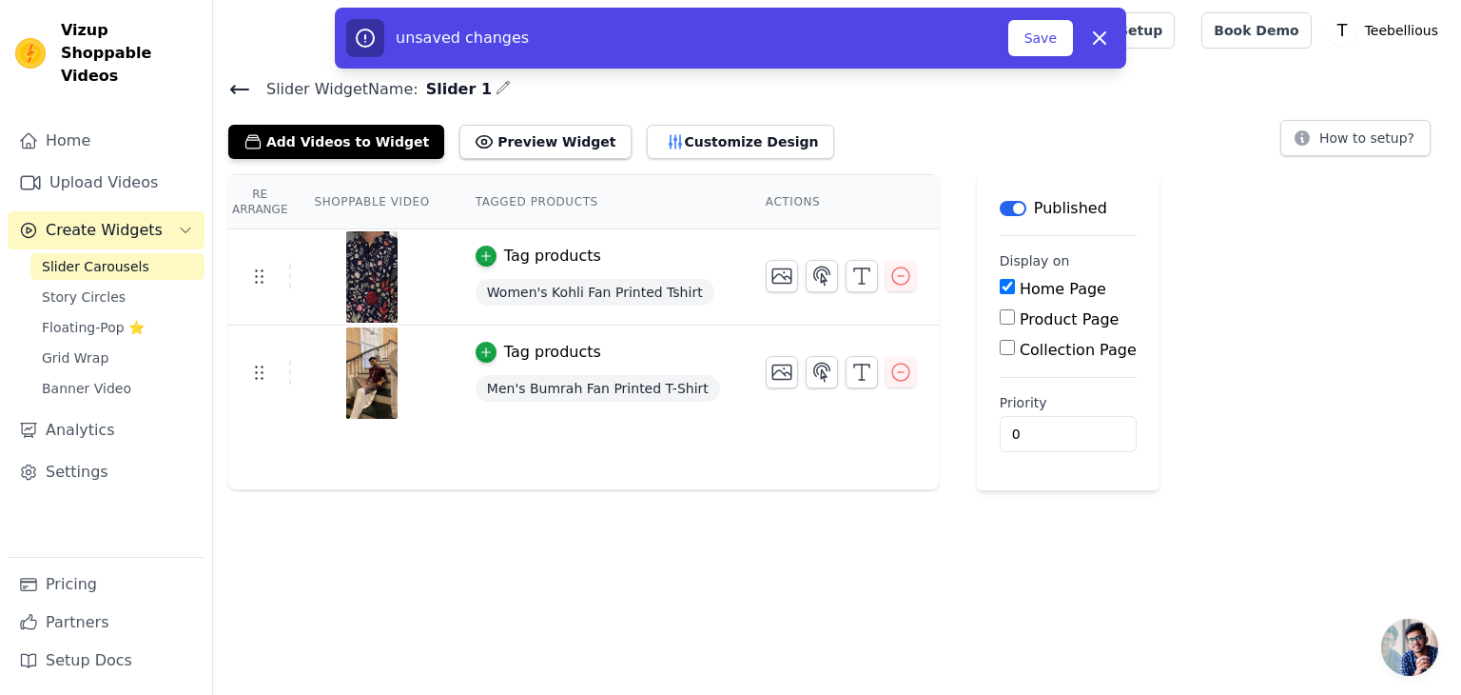
click at [1000, 285] on input "Home Page" at bounding box center [1007, 286] width 15 height 15
checkbox input "false"
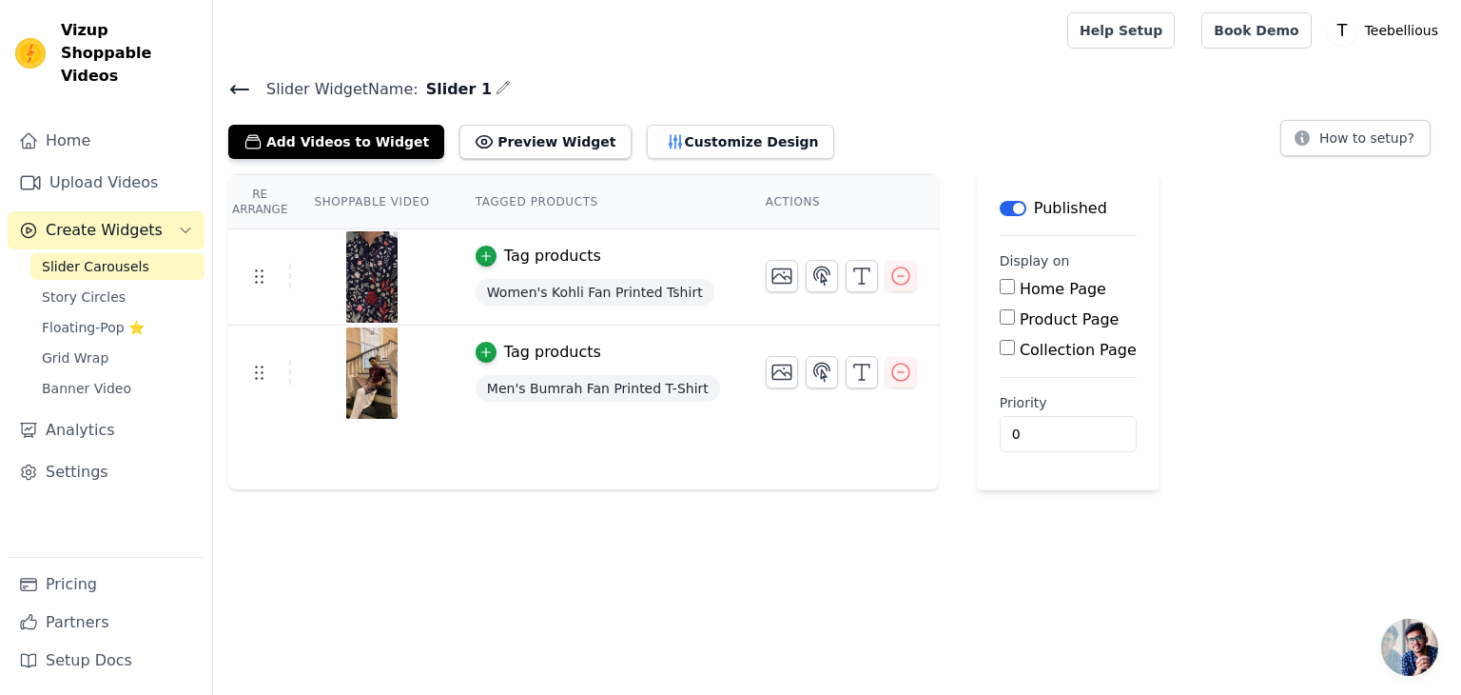
click at [1000, 347] on input "Collection Page" at bounding box center [1007, 347] width 15 height 15
checkbox input "true"
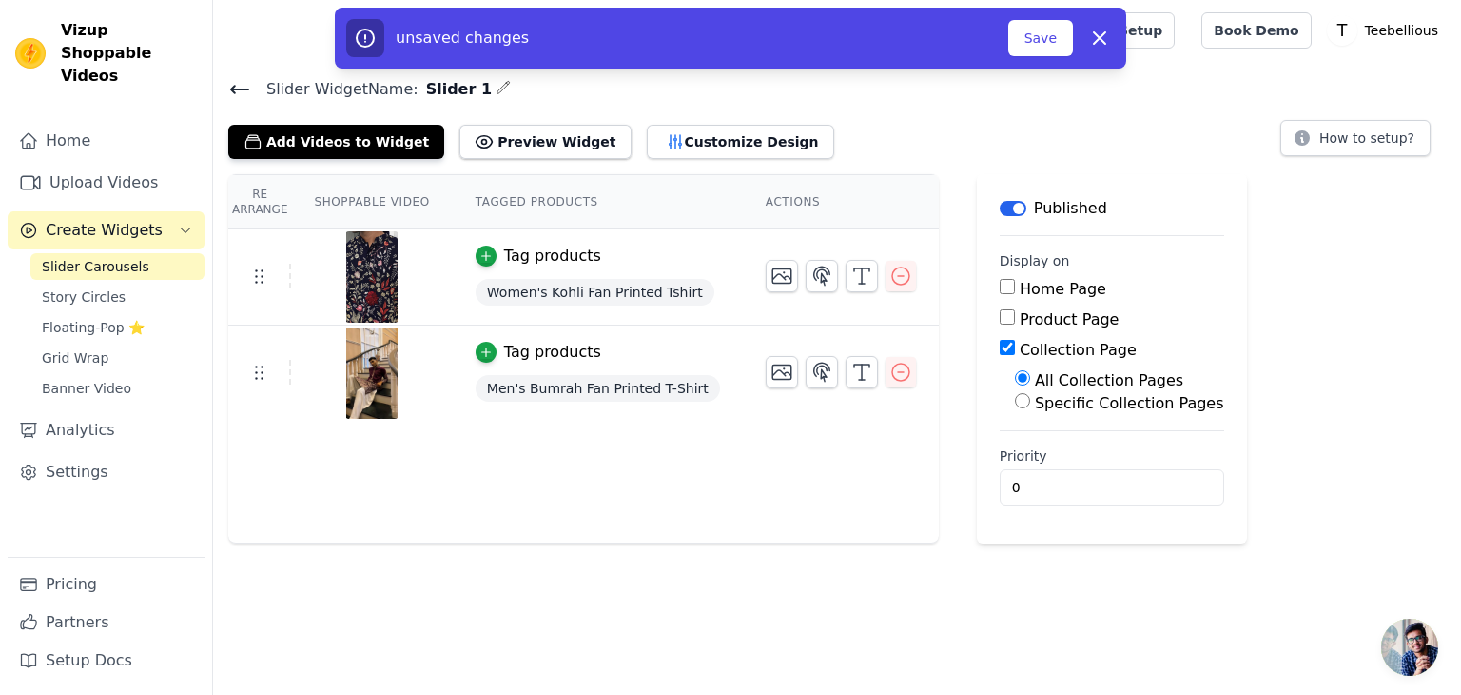
click at [1015, 404] on input "Specific Collection Pages" at bounding box center [1022, 400] width 15 height 15
radio input "true"
click at [1046, 462] on div "Select Collection Pages" at bounding box center [1119, 454] width 209 height 48
click at [1046, 457] on button "Select Collection Pages" at bounding box center [1105, 446] width 180 height 32
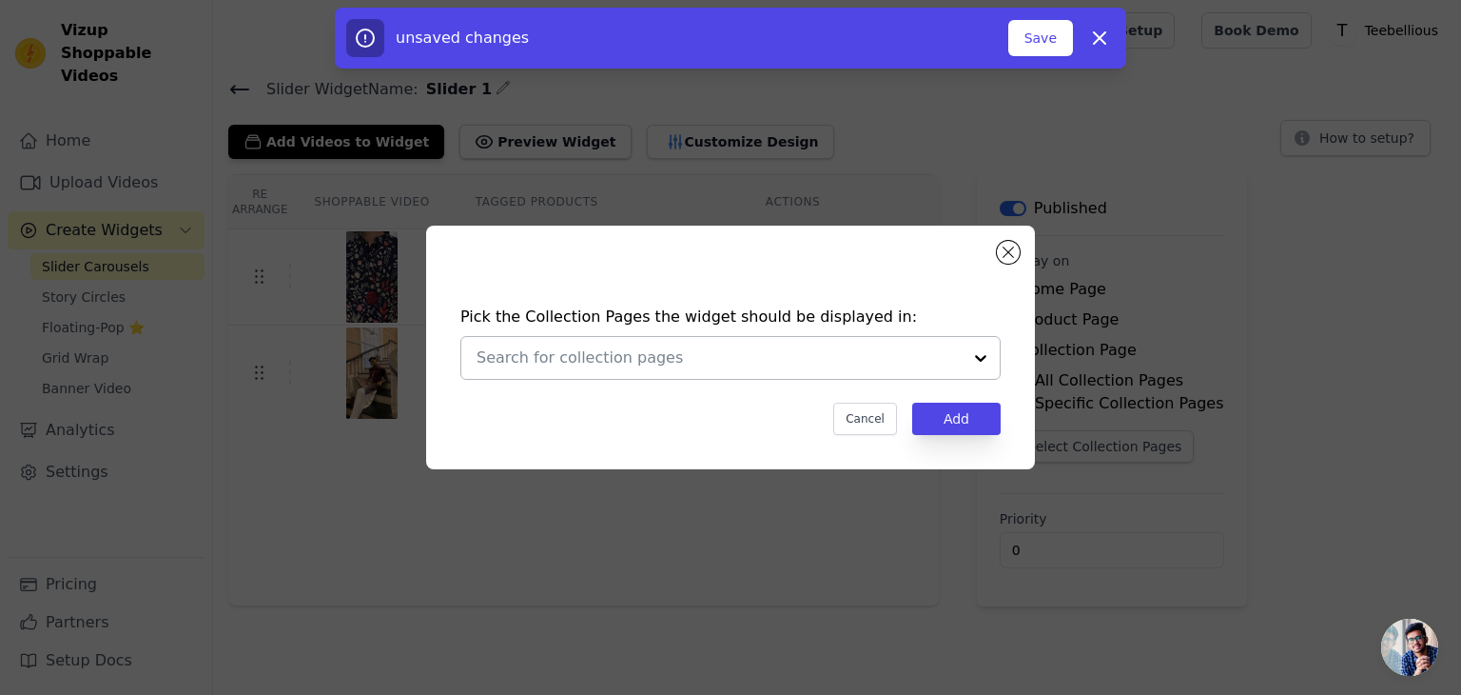
click at [980, 361] on div at bounding box center [981, 358] width 38 height 42
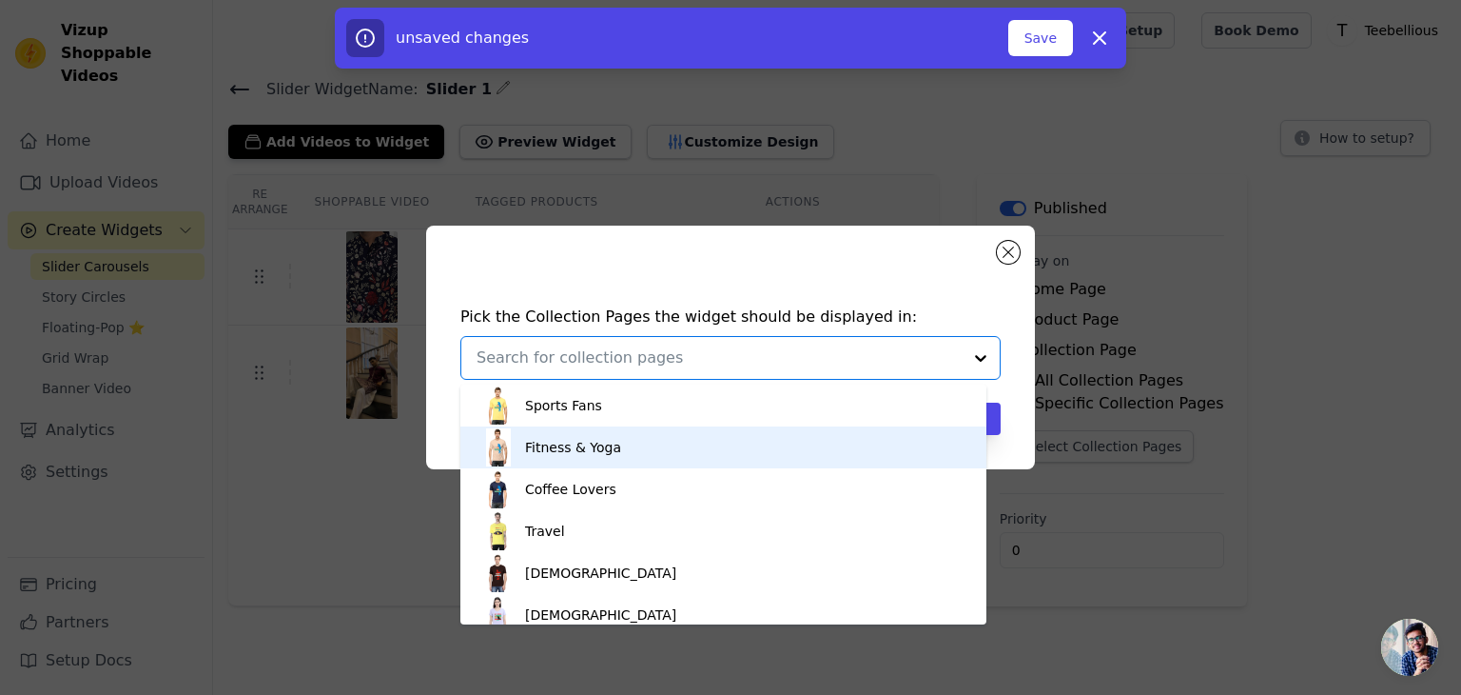
click at [774, 452] on div "Fitness & Yoga" at bounding box center [723, 447] width 488 height 42
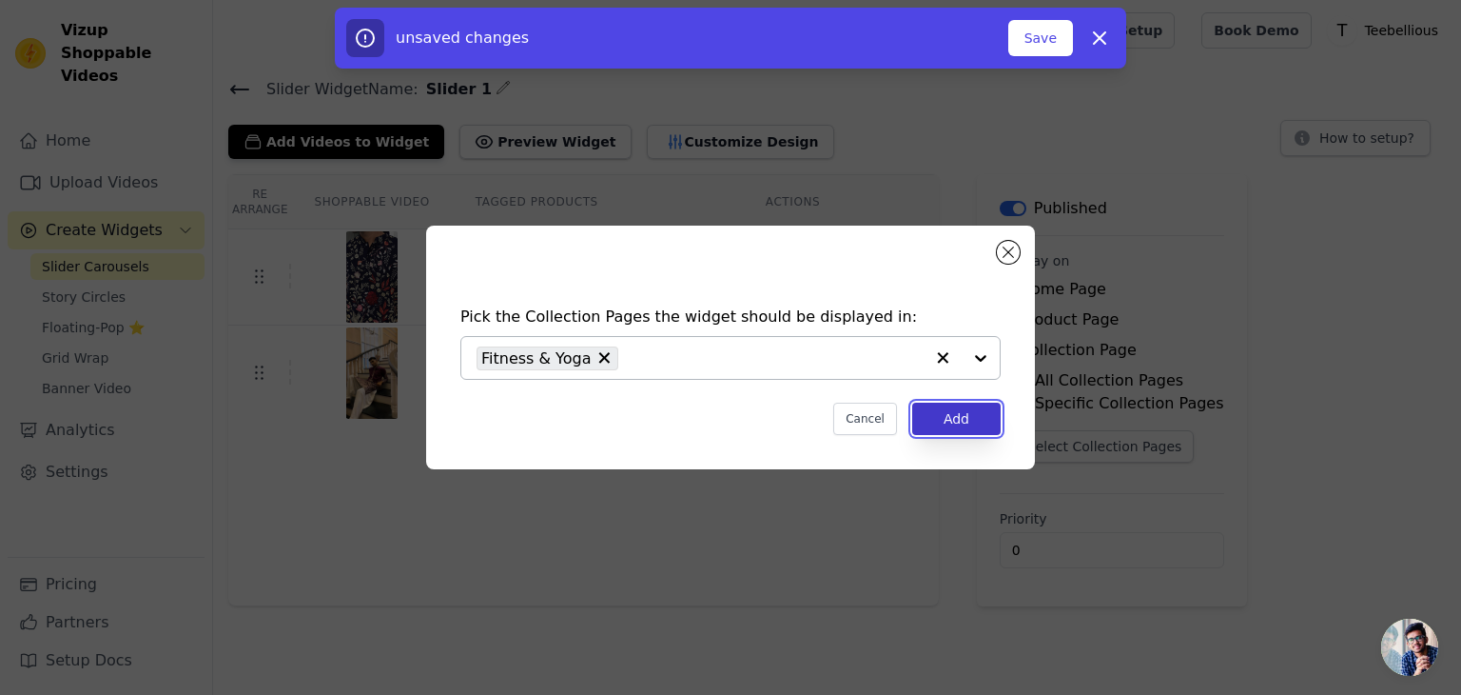
click at [971, 415] on button "Add" at bounding box center [956, 418] width 88 height 32
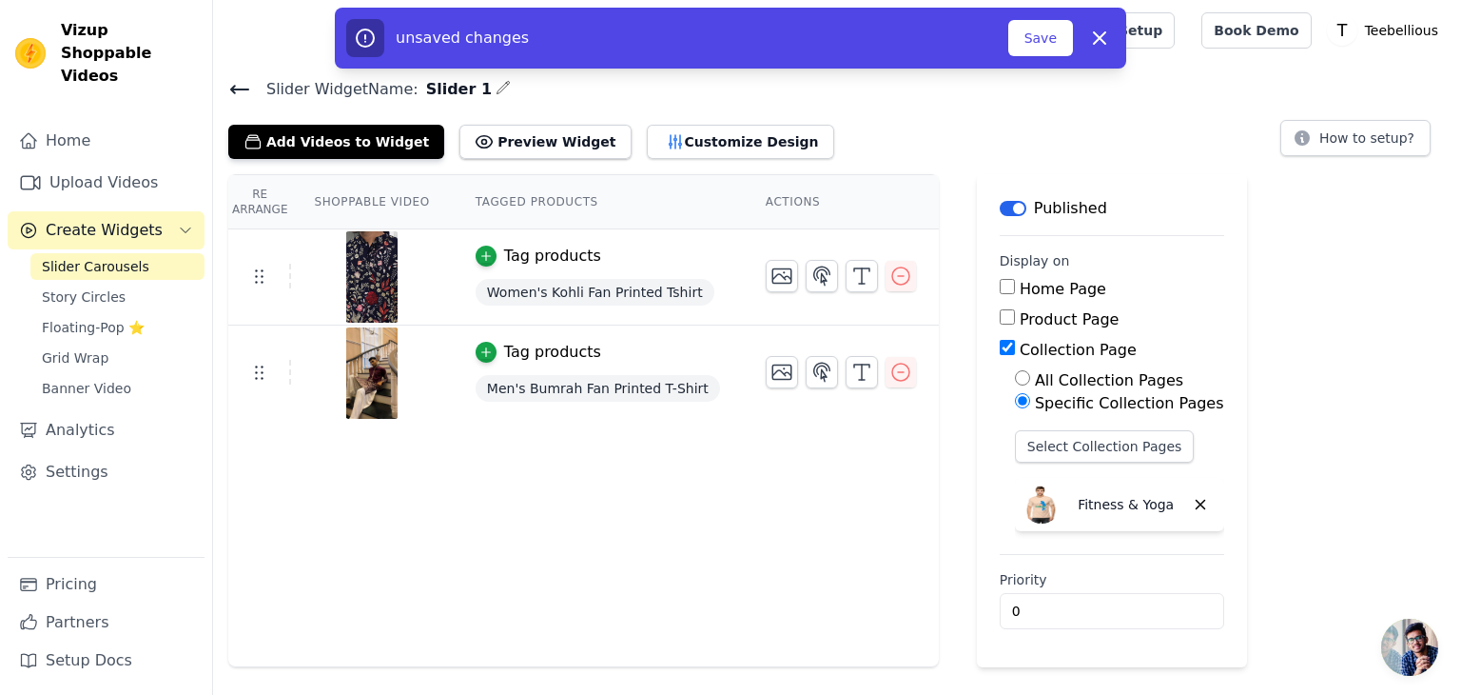
click at [1259, 332] on div "Re Arrange Shoppable Video Tagged Products Actions Tag products Women's Kohli F…" at bounding box center [837, 420] width 1248 height 493
click at [1046, 34] on button "Save" at bounding box center [1040, 38] width 65 height 36
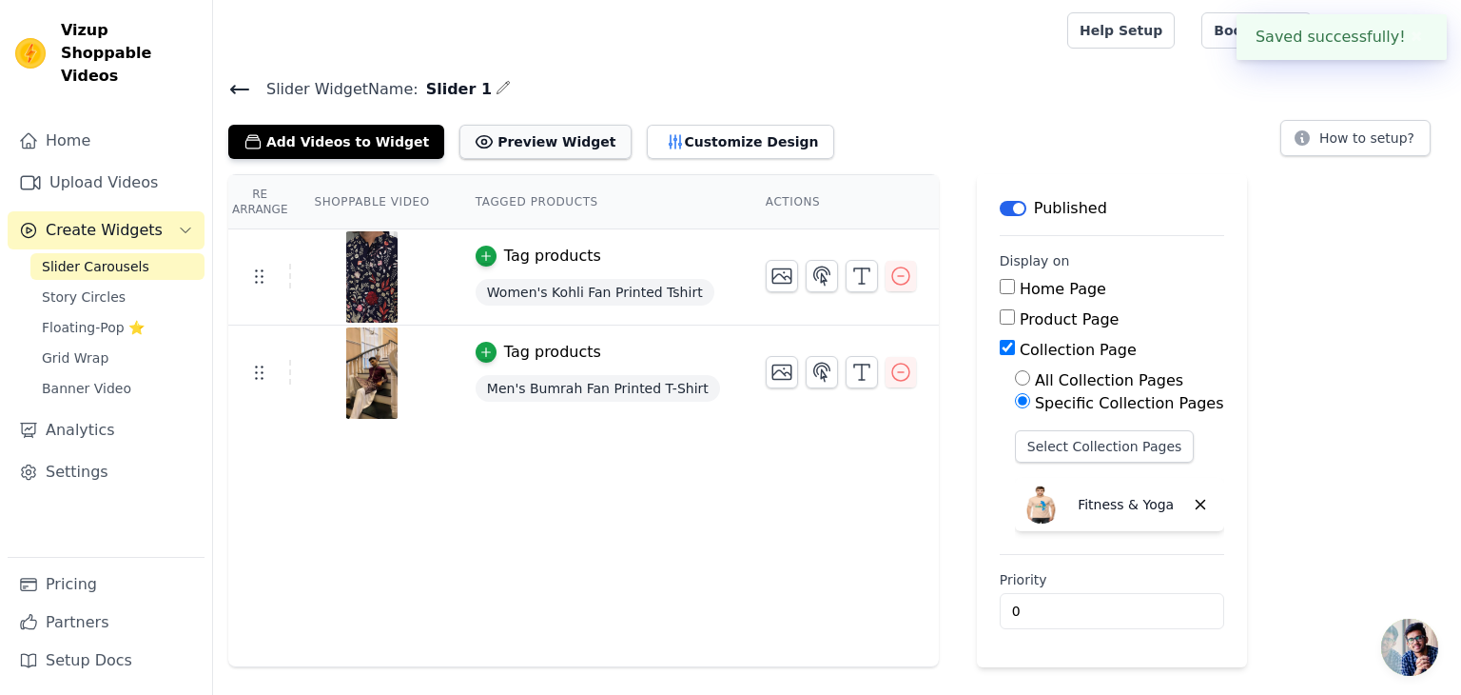
click at [540, 132] on button "Preview Widget" at bounding box center [545, 142] width 171 height 34
click at [670, 133] on button "Customize Design" at bounding box center [740, 142] width 187 height 34
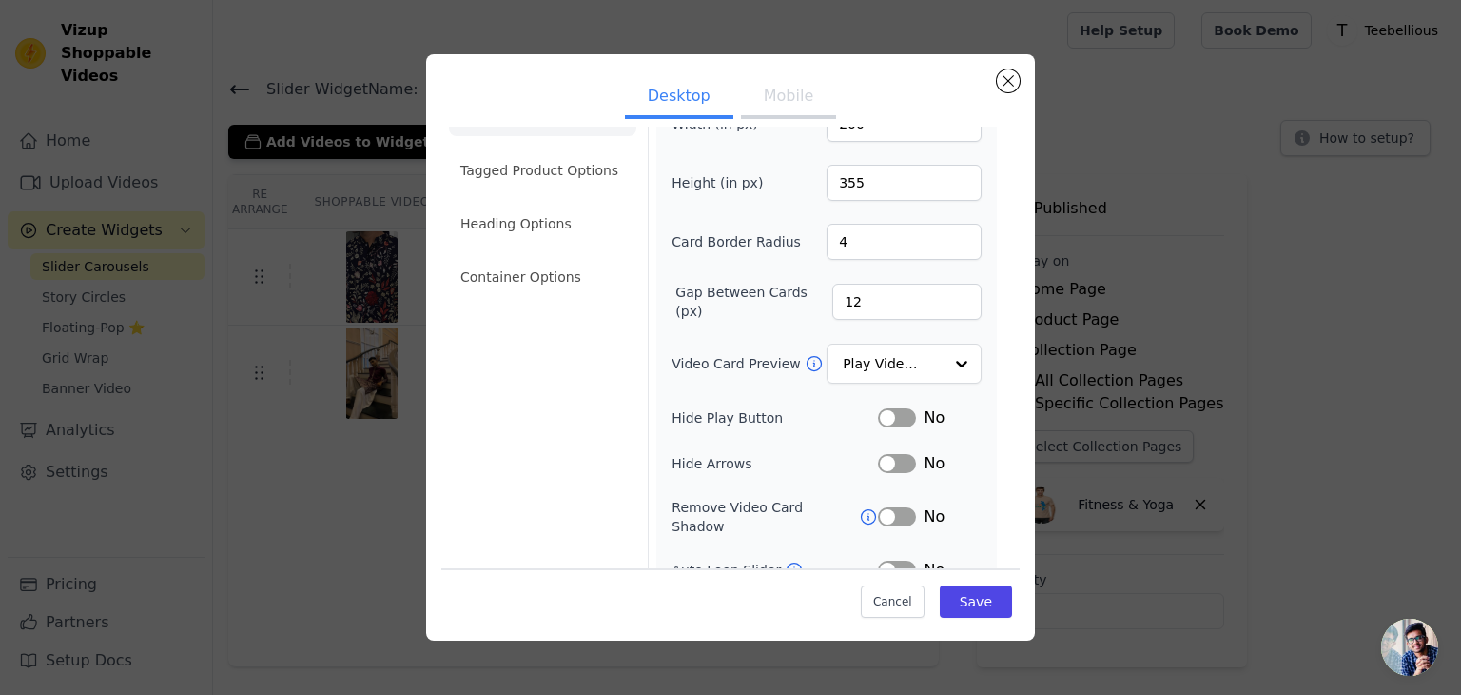
scroll to position [49, 0]
click at [851, 362] on input "Video Card Preview" at bounding box center [893, 363] width 98 height 38
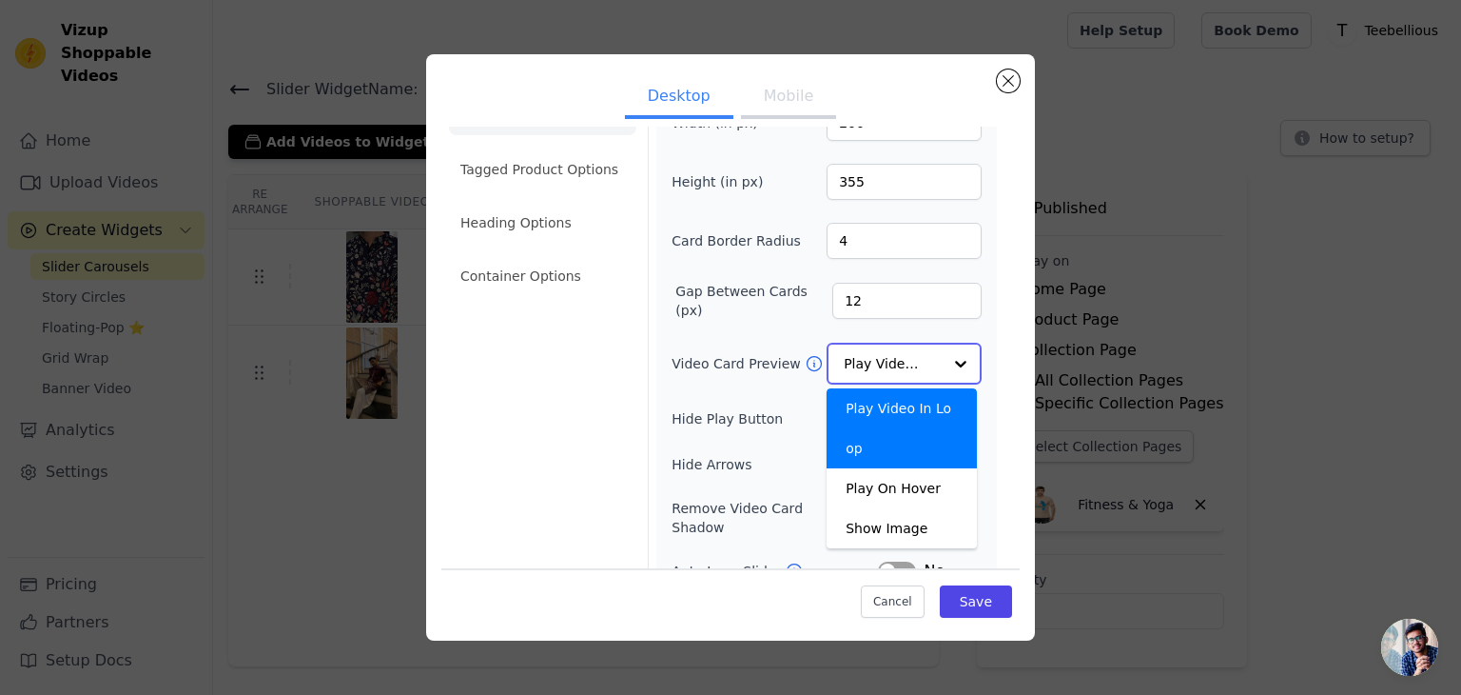
click at [851, 362] on input "Video Card Preview" at bounding box center [893, 363] width 98 height 38
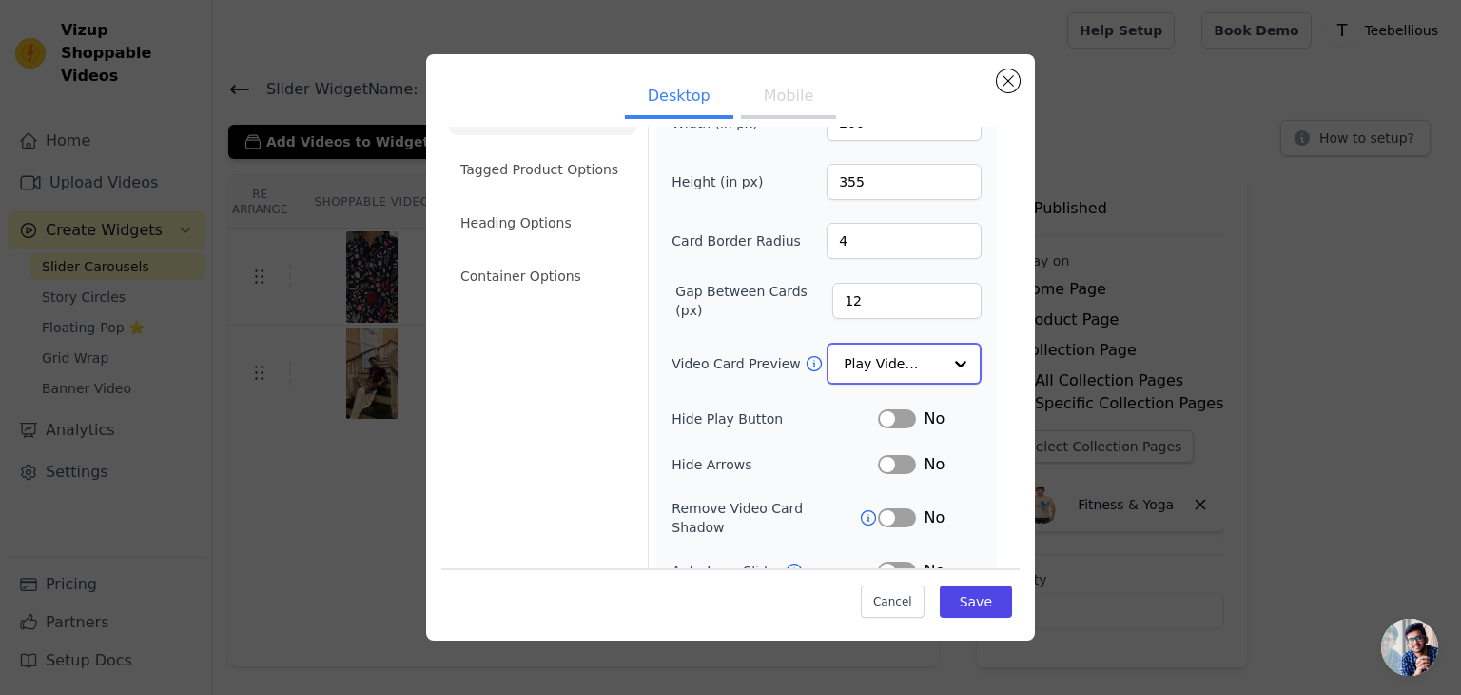
click at [851, 362] on input "Video Card Preview" at bounding box center [893, 363] width 98 height 38
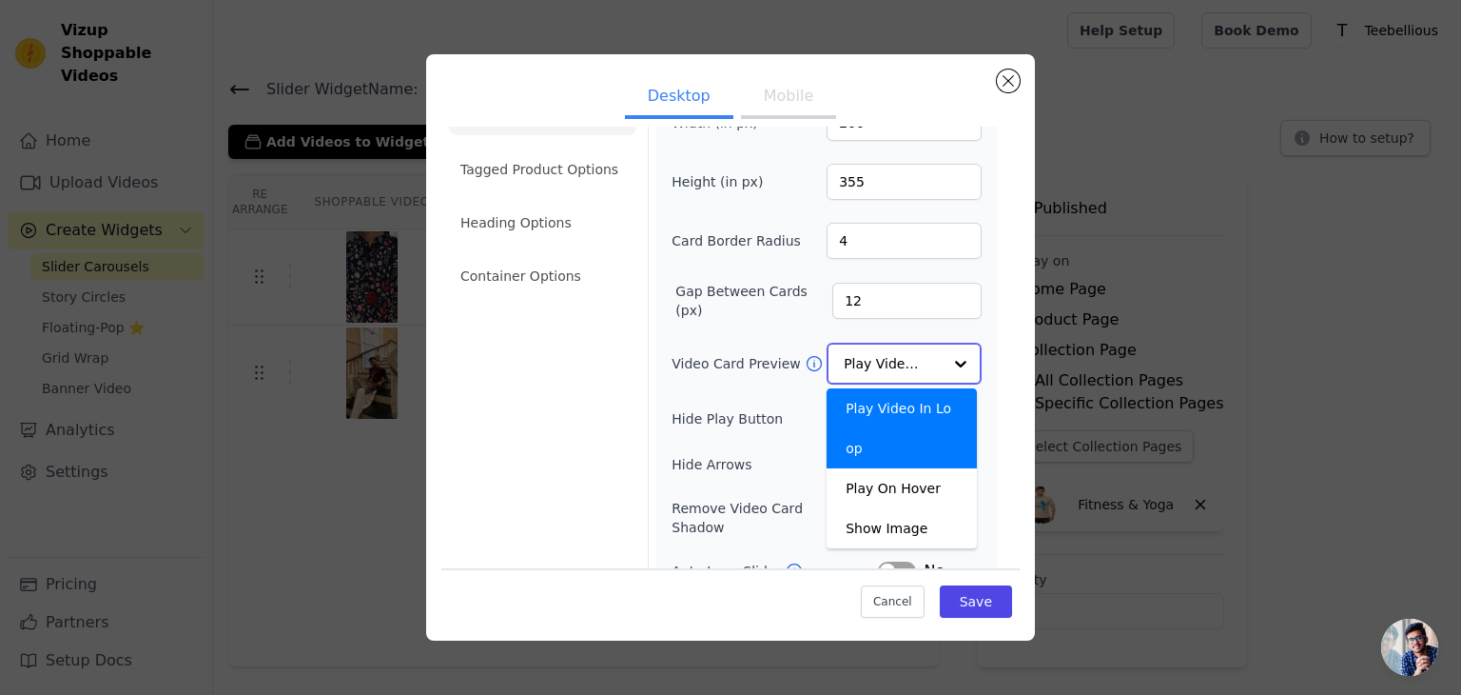
click at [851, 362] on input "Video Card Preview" at bounding box center [893, 363] width 98 height 38
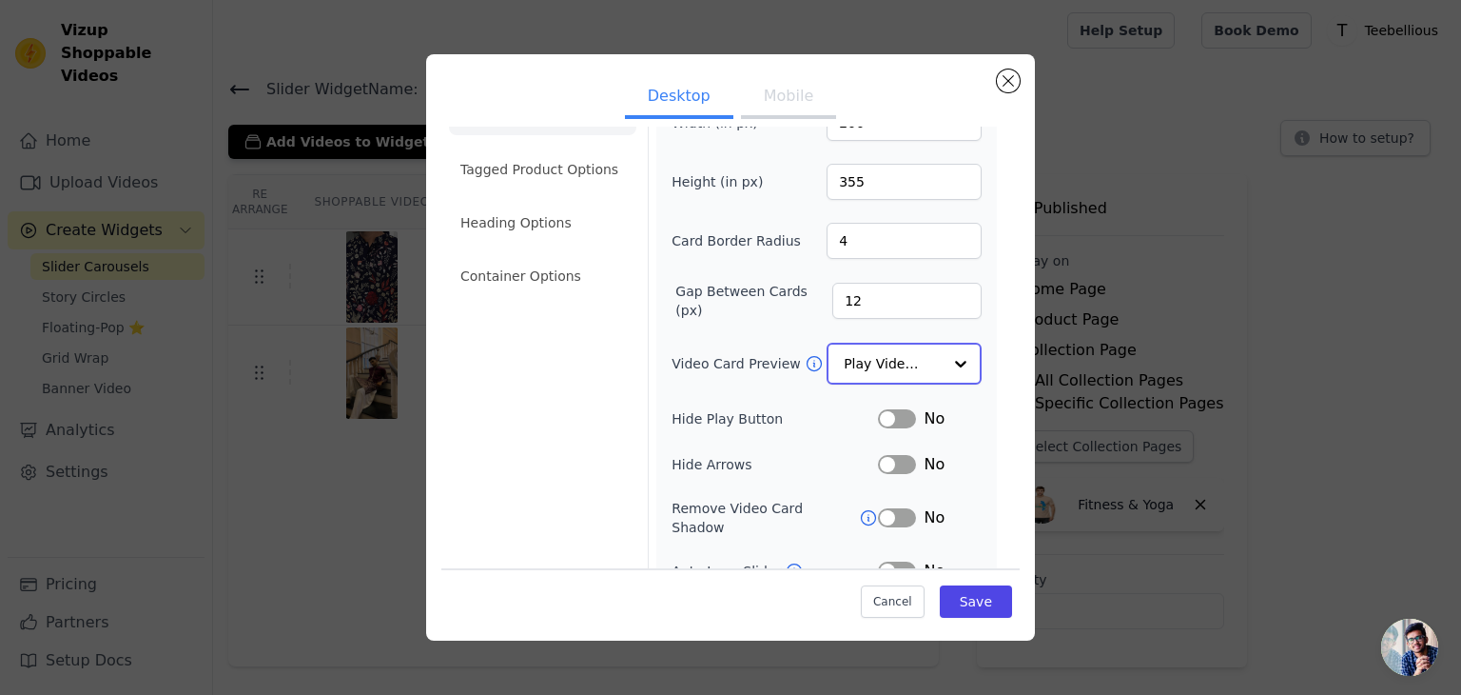
scroll to position [0, 0]
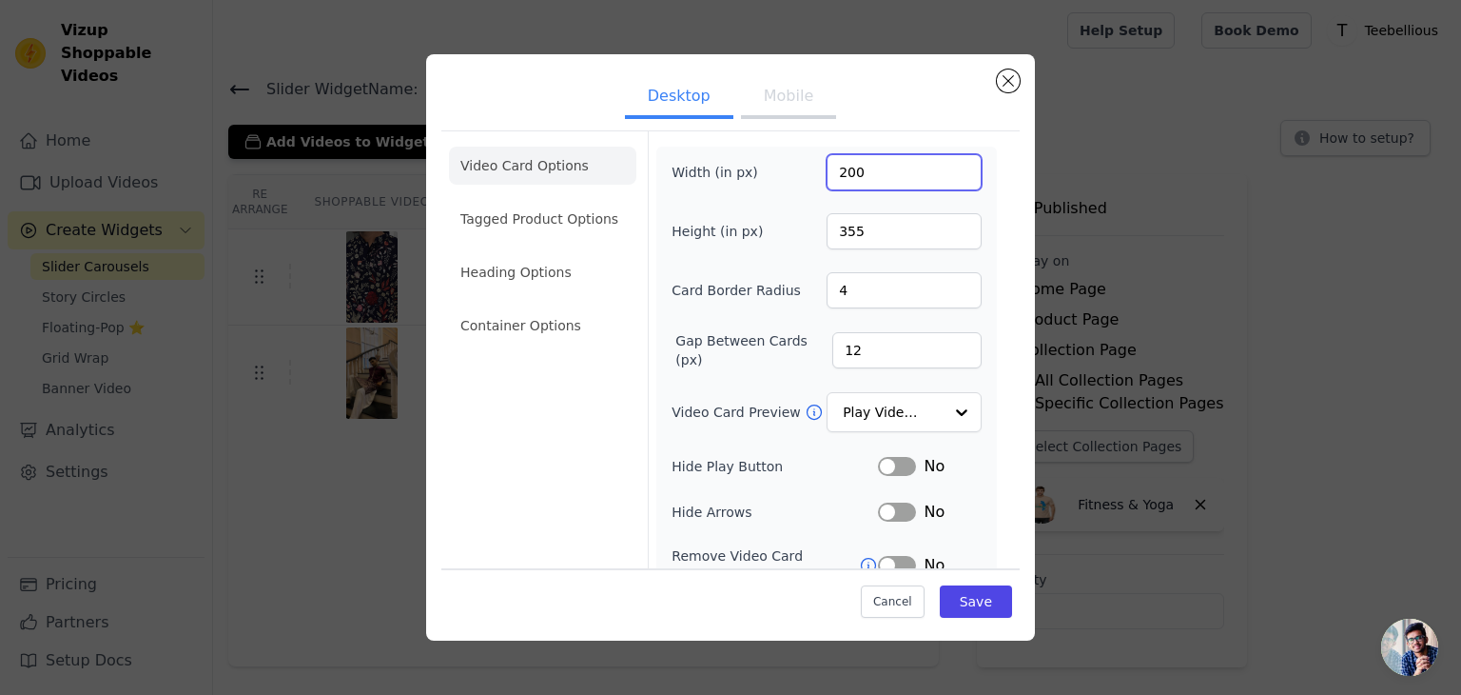
click at [887, 172] on input "200" at bounding box center [904, 172] width 155 height 36
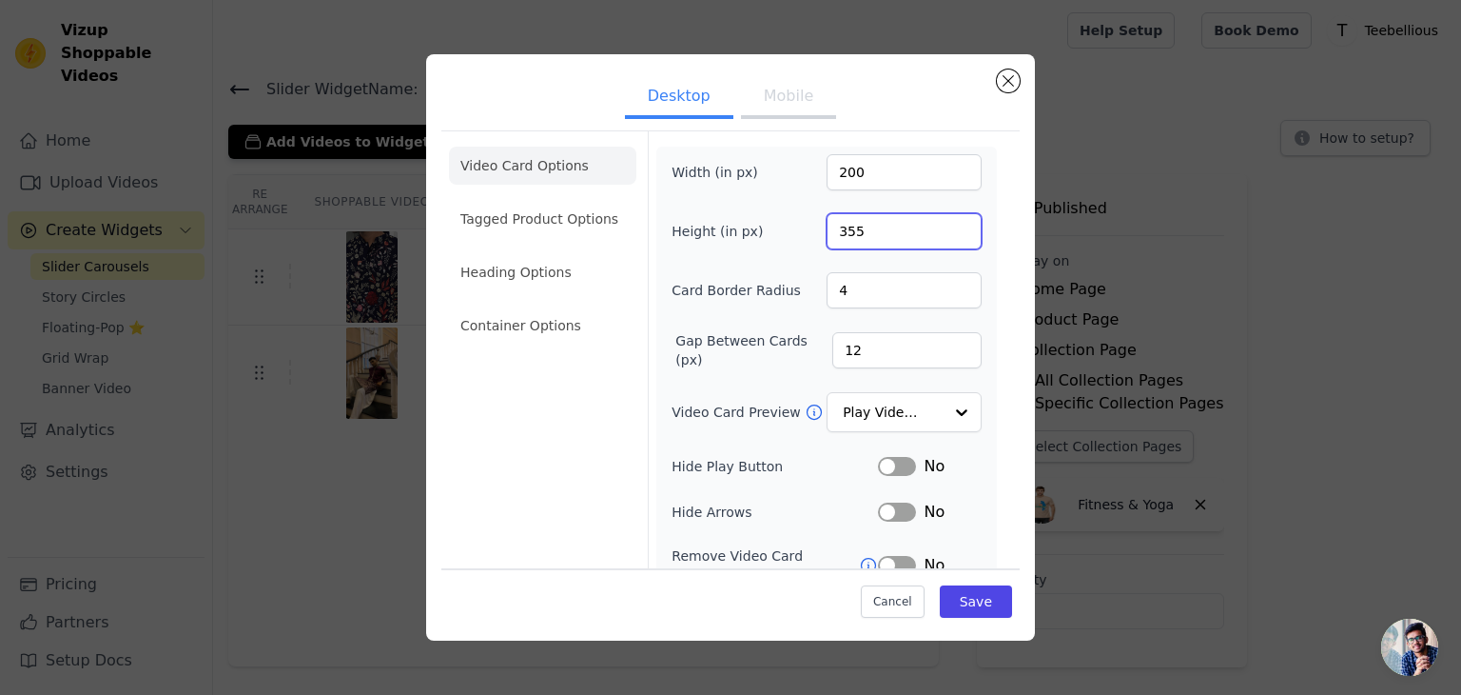
click at [894, 238] on input "355" at bounding box center [904, 231] width 155 height 36
type input "750"
click at [978, 256] on div "Width (in px) 200 Height (in px) 750 Card Border Radius 4 Gap Between Cards (px…" at bounding box center [826, 438] width 341 height 582
click at [580, 306] on li "Tagged Product Options" at bounding box center [542, 325] width 187 height 38
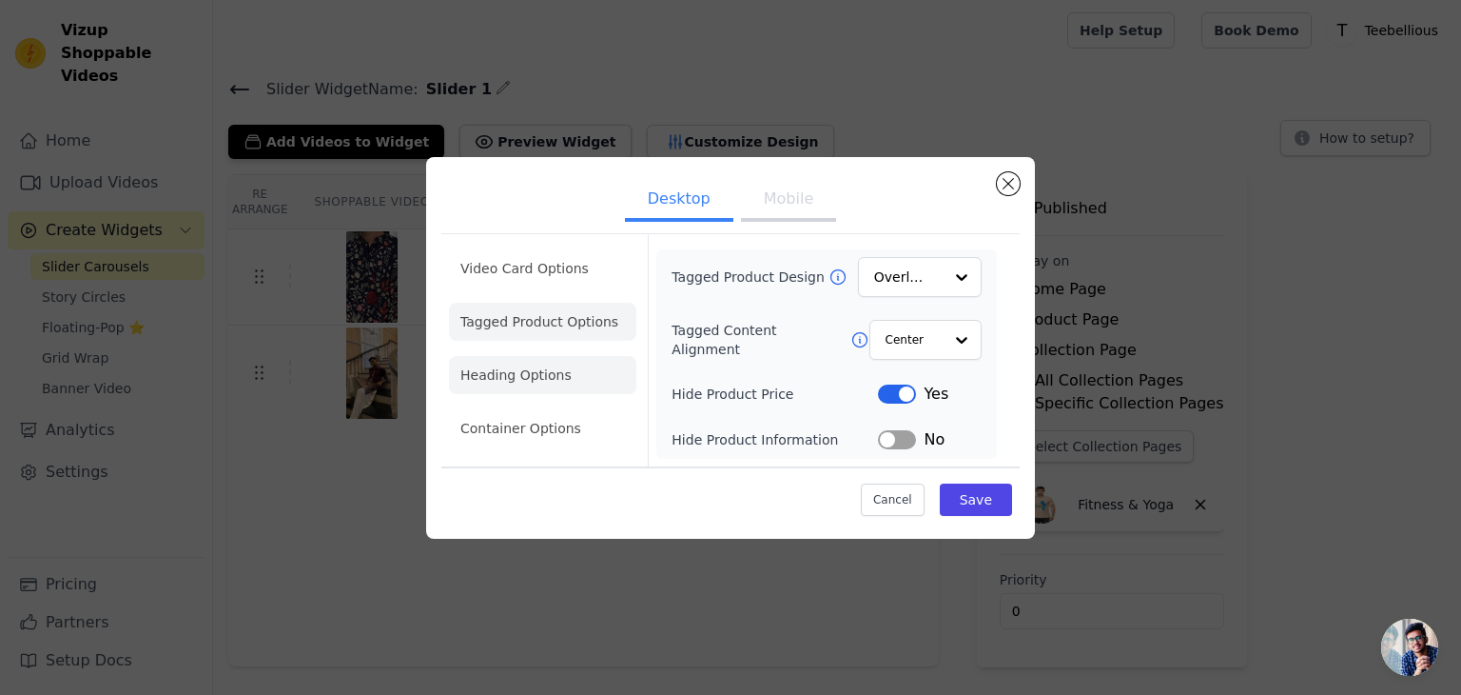
click at [514, 361] on li "Heading Options" at bounding box center [542, 375] width 187 height 38
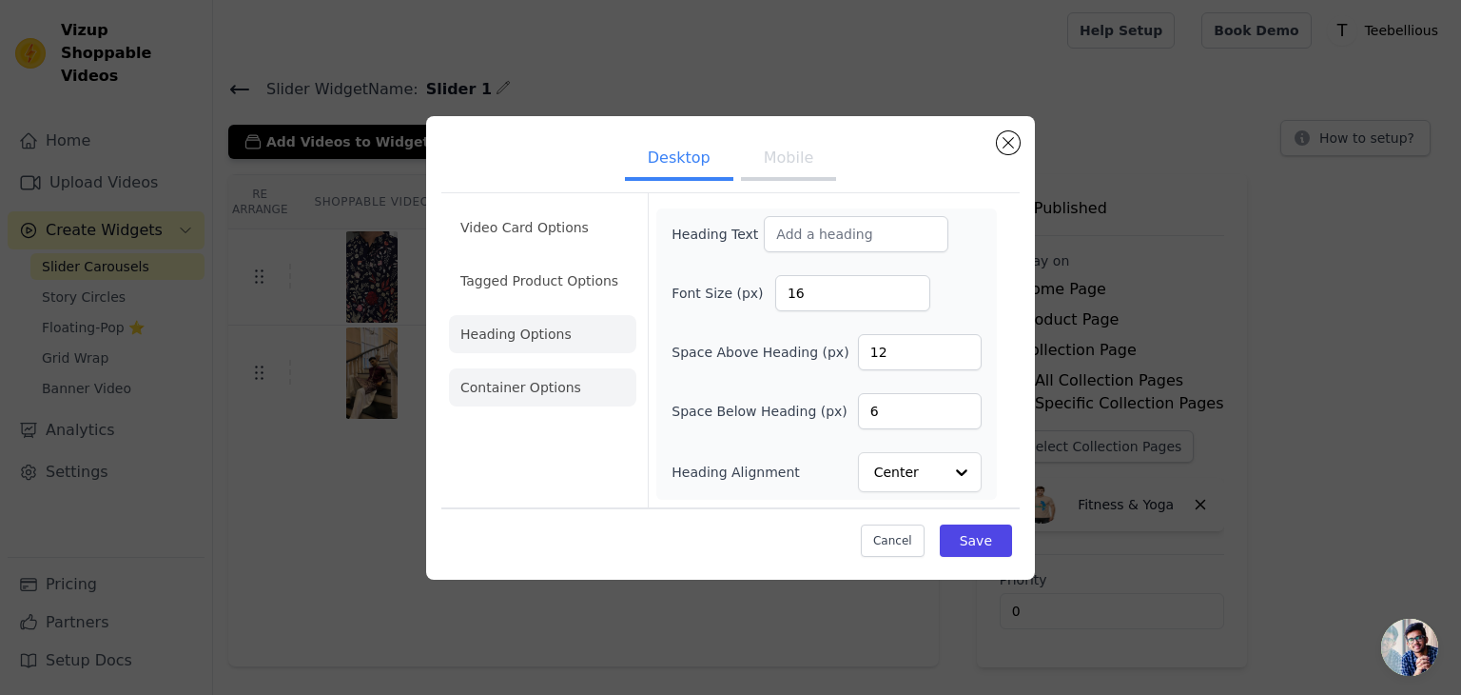
click at [561, 382] on li "Container Options" at bounding box center [542, 387] width 187 height 38
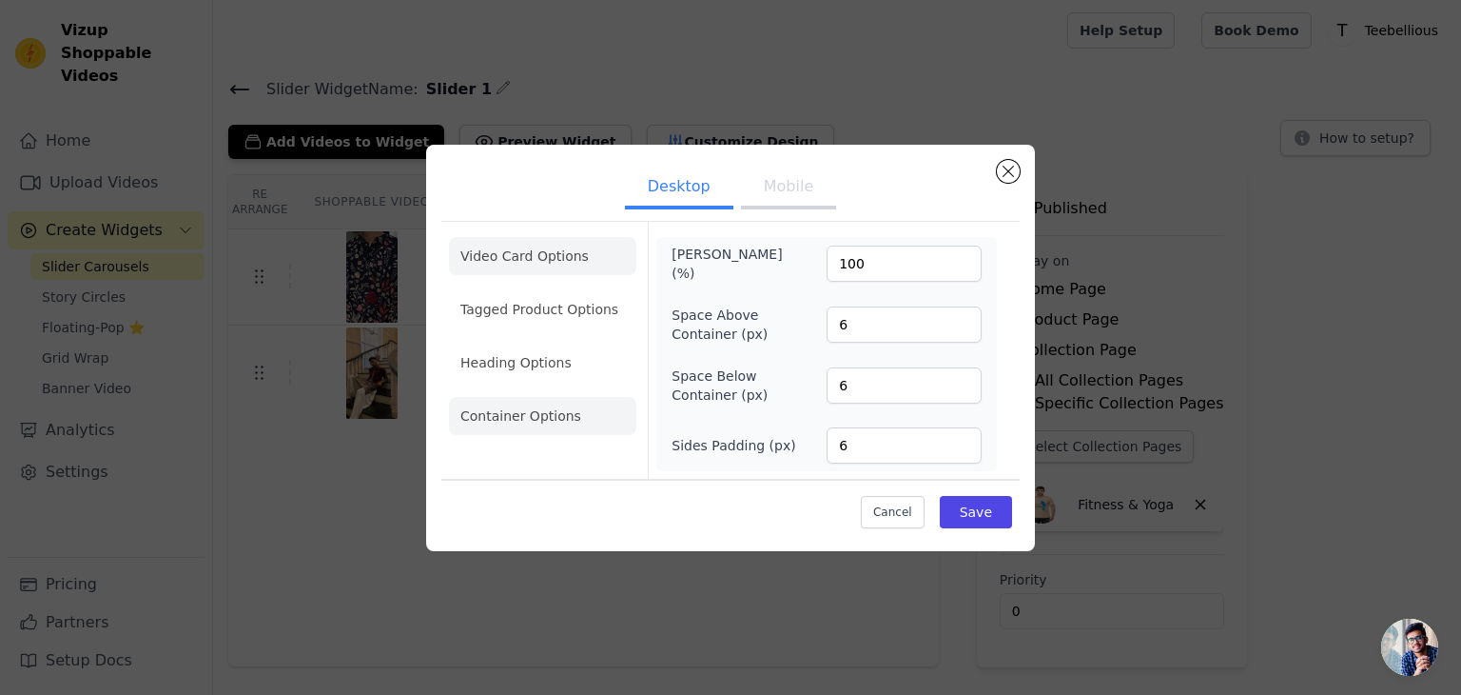
click at [558, 290] on li "Video Card Options" at bounding box center [542, 309] width 187 height 38
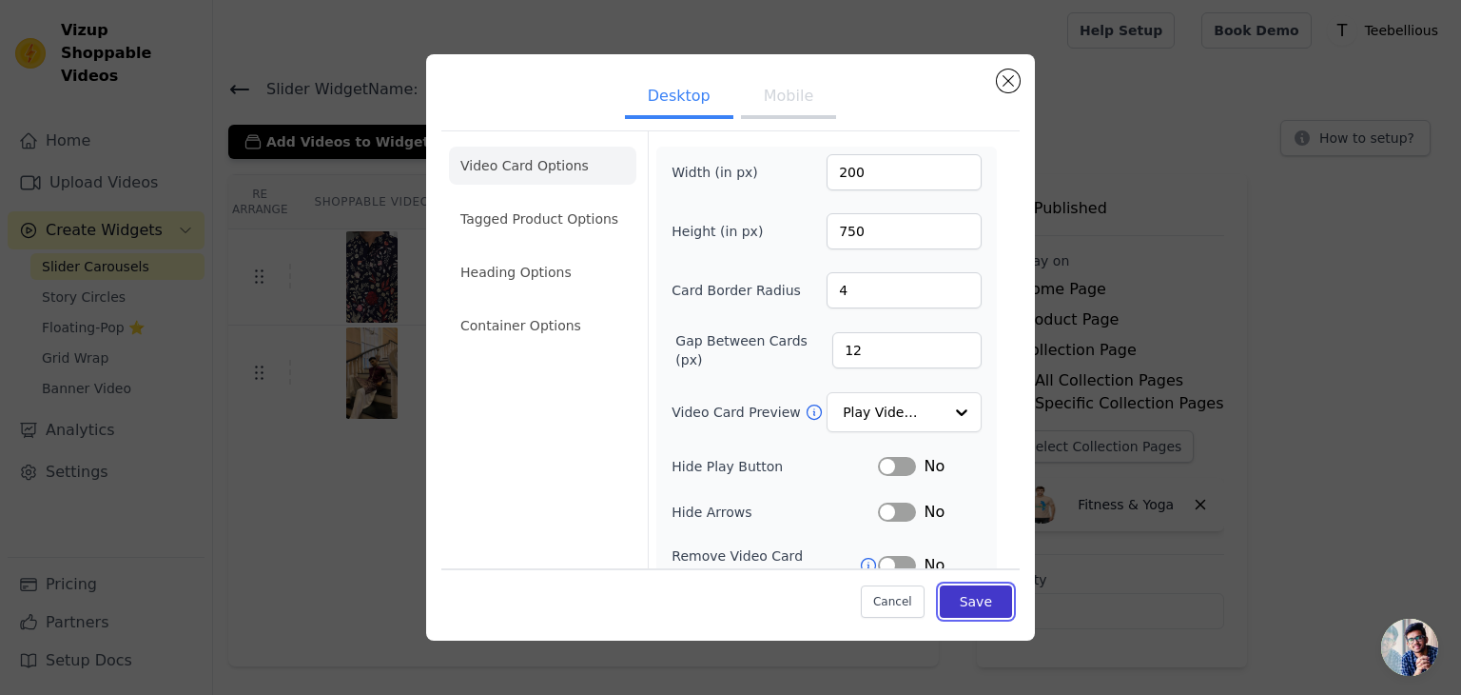
click at [977, 604] on button "Save" at bounding box center [976, 601] width 72 height 32
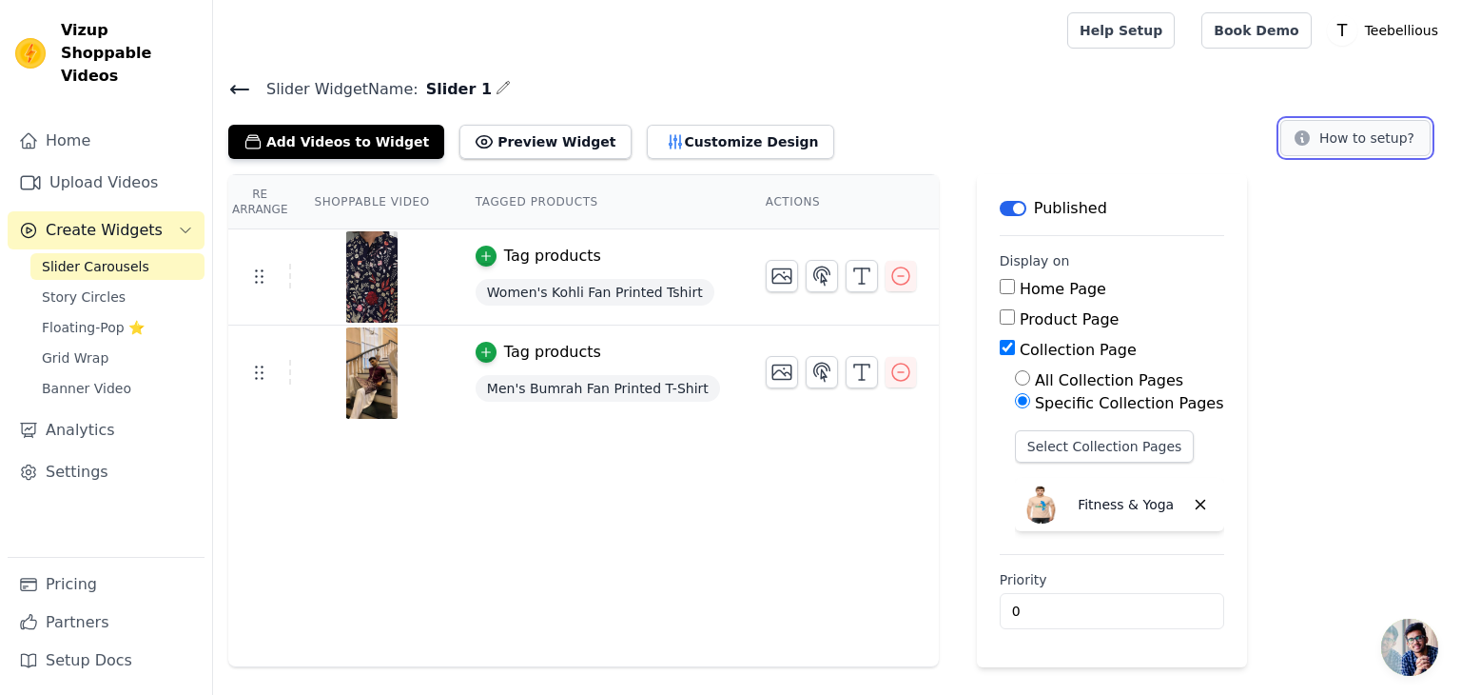
click at [1356, 153] on button "How to setup?" at bounding box center [1356, 138] width 150 height 36
click at [1000, 285] on input "Home Page" at bounding box center [1007, 286] width 15 height 15
checkbox input "true"
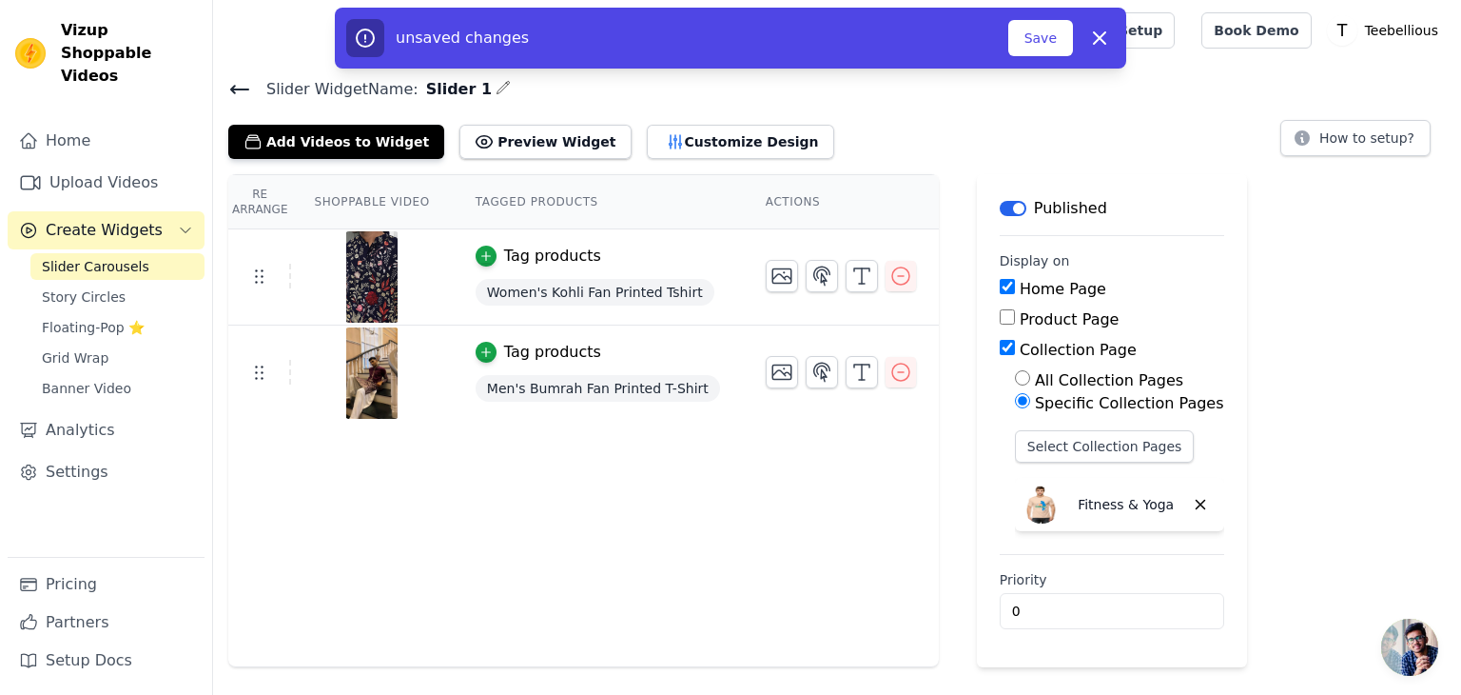
click at [1000, 346] on input "Collection Page" at bounding box center [1007, 347] width 15 height 15
checkbox input "false"
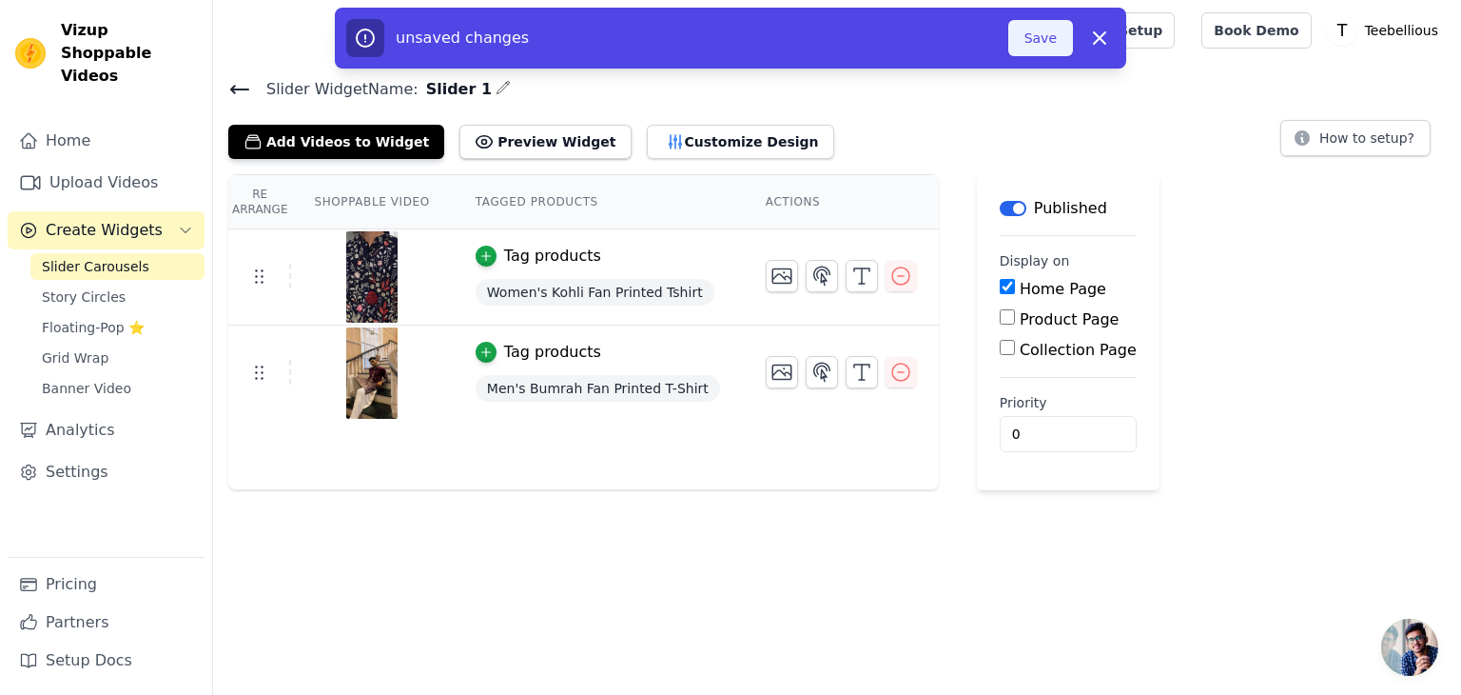
click at [1052, 25] on button "Save" at bounding box center [1040, 38] width 65 height 36
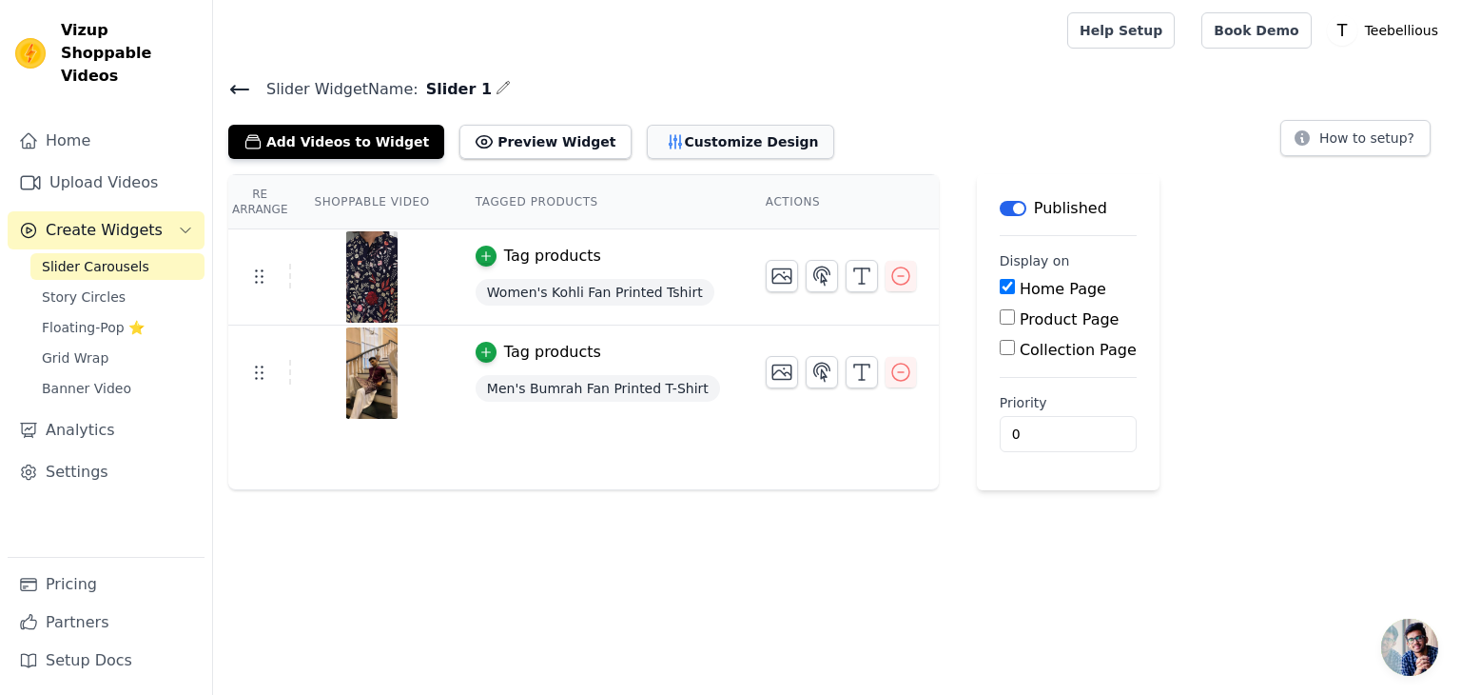
click at [695, 140] on button "Customize Design" at bounding box center [740, 142] width 187 height 34
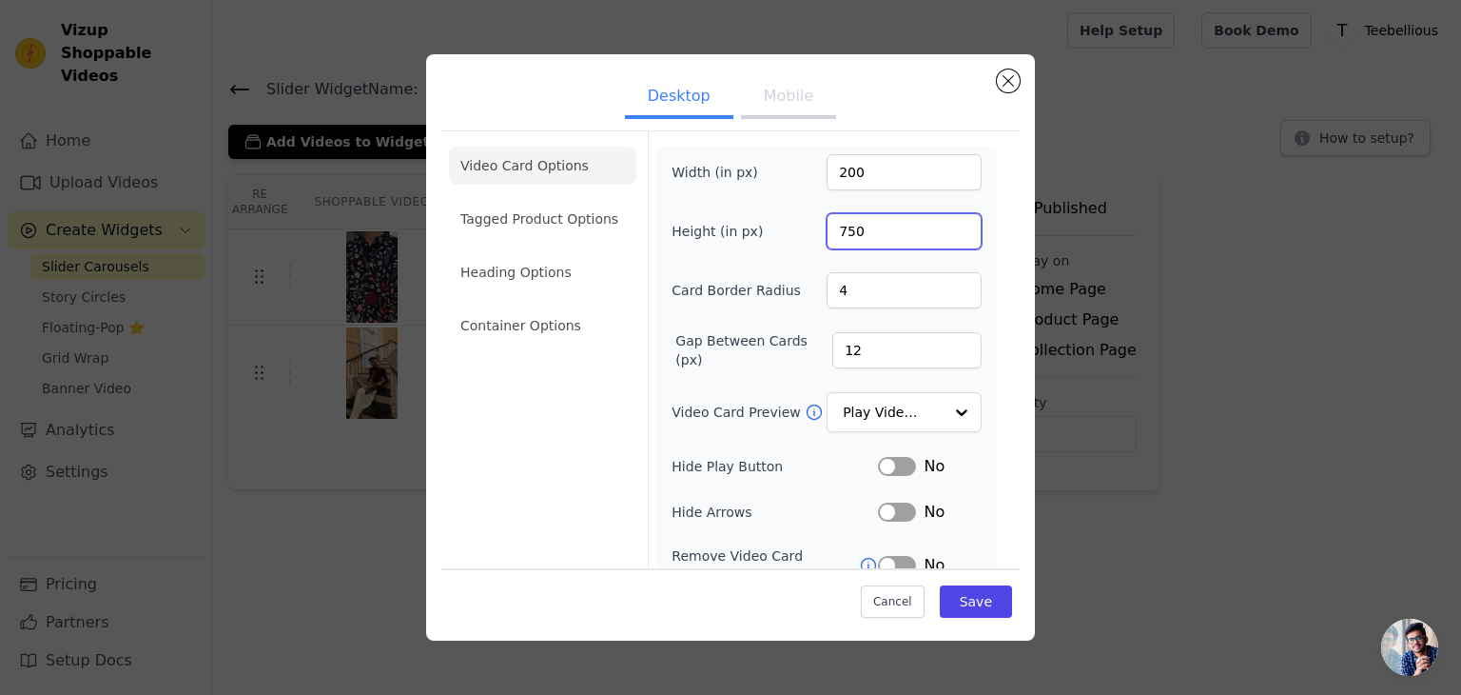
drag, startPoint x: 843, startPoint y: 231, endPoint x: 810, endPoint y: 234, distance: 33.4
click at [810, 234] on div "Height (in px) 750" at bounding box center [827, 231] width 310 height 36
type input "500"
drag, startPoint x: 839, startPoint y: 169, endPoint x: 828, endPoint y: 169, distance: 11.4
click at [828, 169] on input "200" at bounding box center [904, 172] width 155 height 36
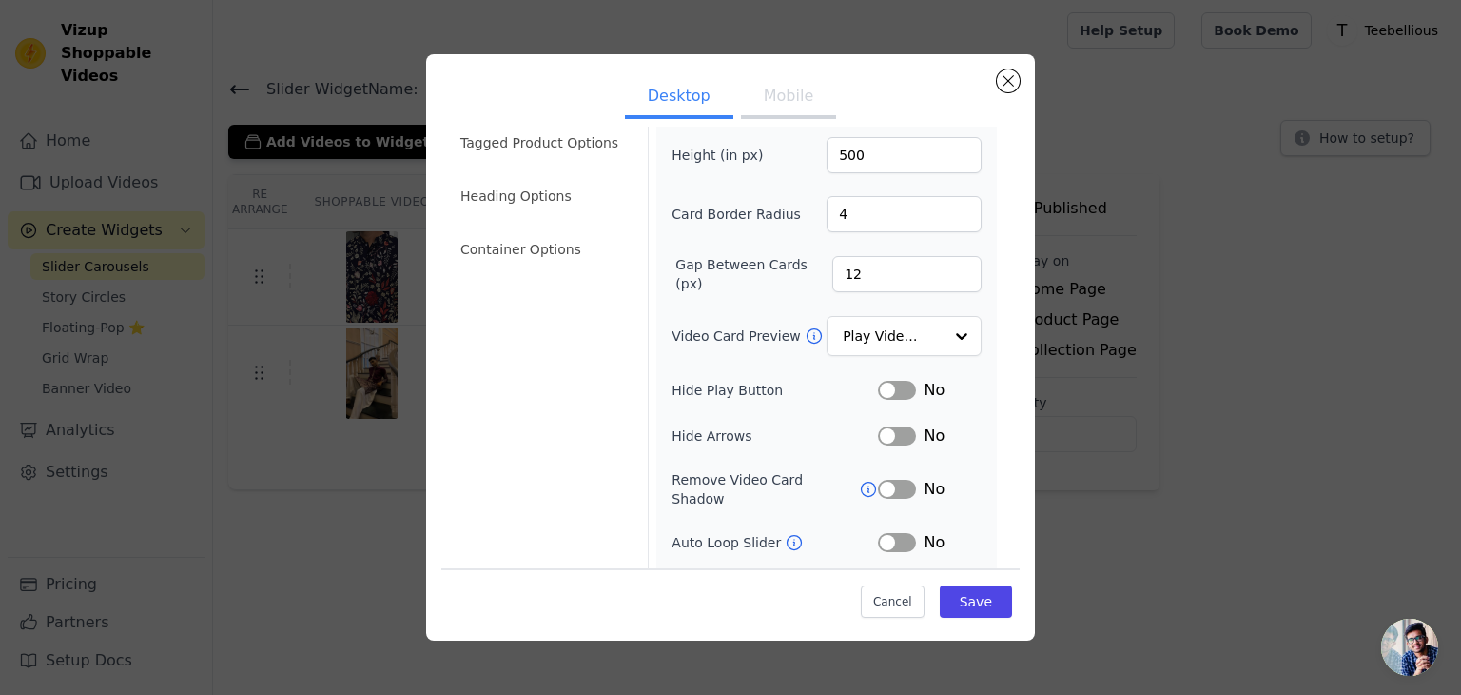
scroll to position [80, 0]
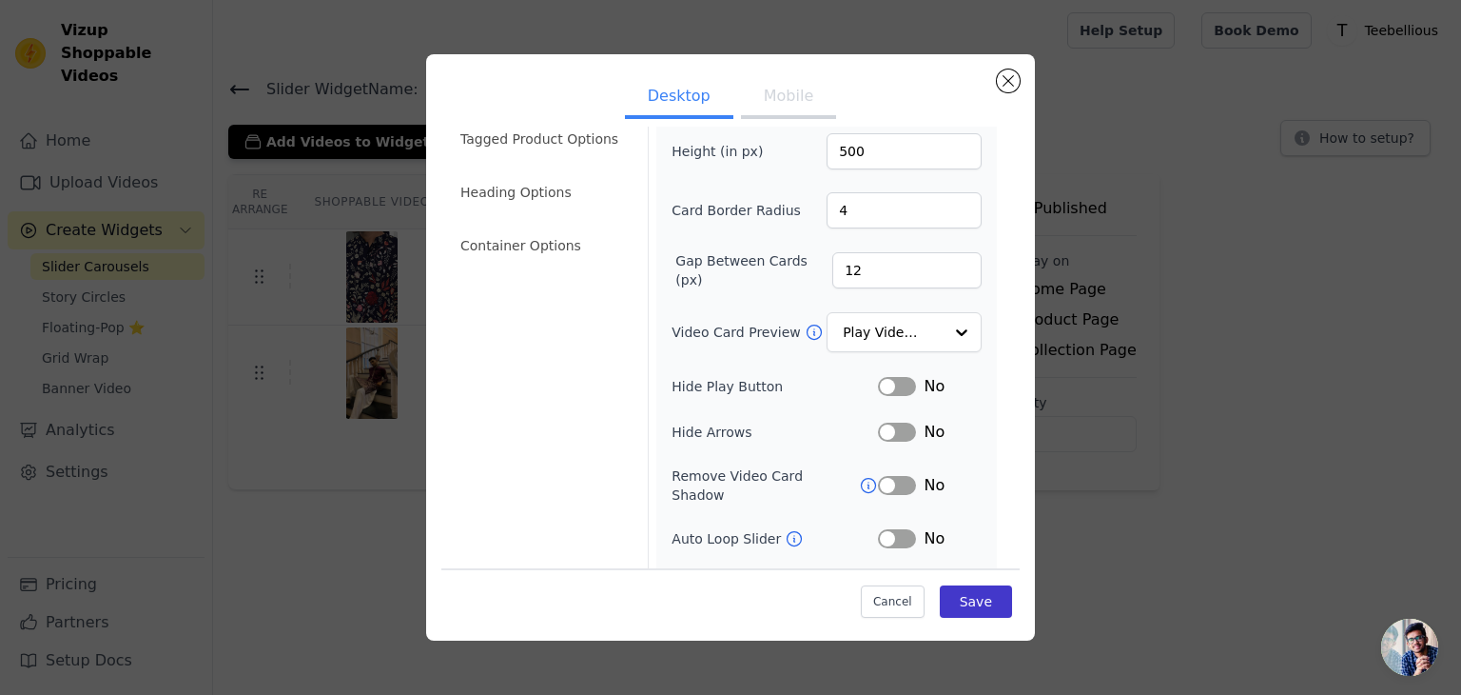
type input "300"
click at [955, 601] on button "Save" at bounding box center [976, 601] width 72 height 32
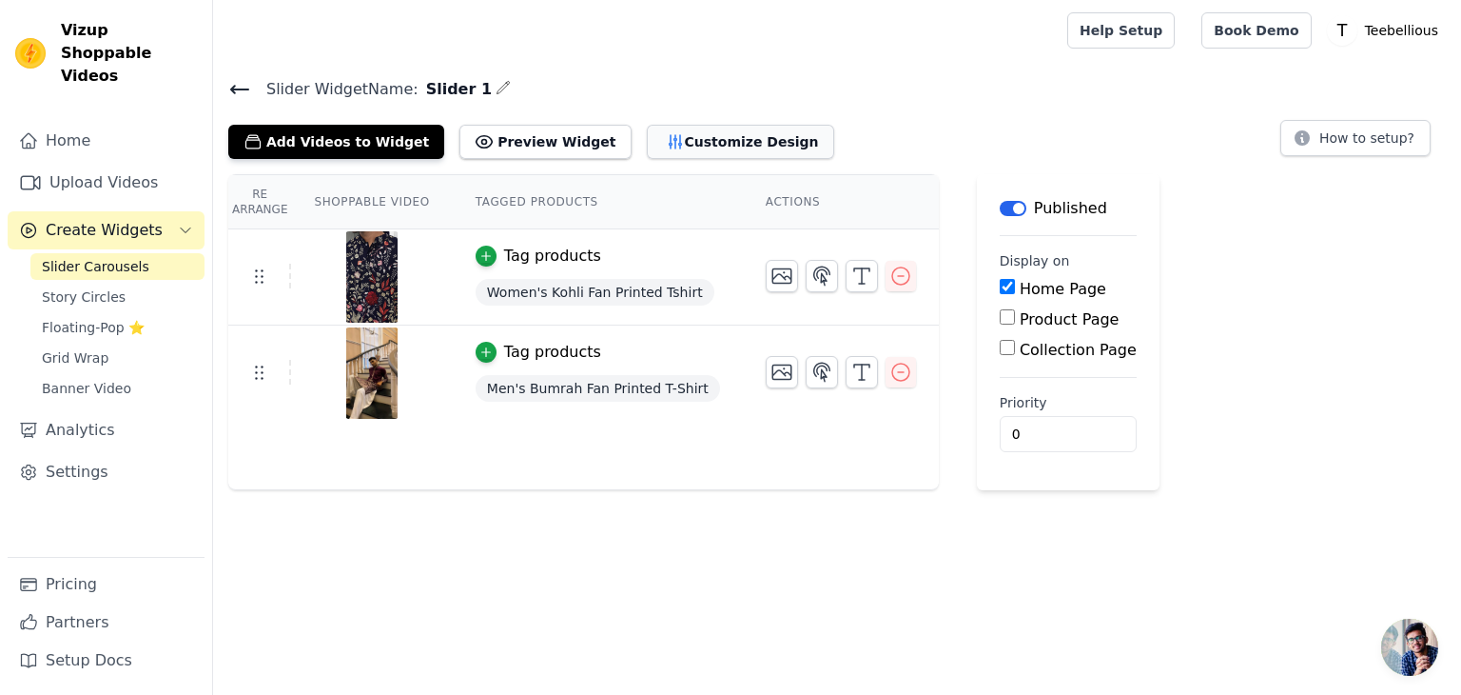
click at [714, 156] on button "Customize Design" at bounding box center [740, 142] width 187 height 34
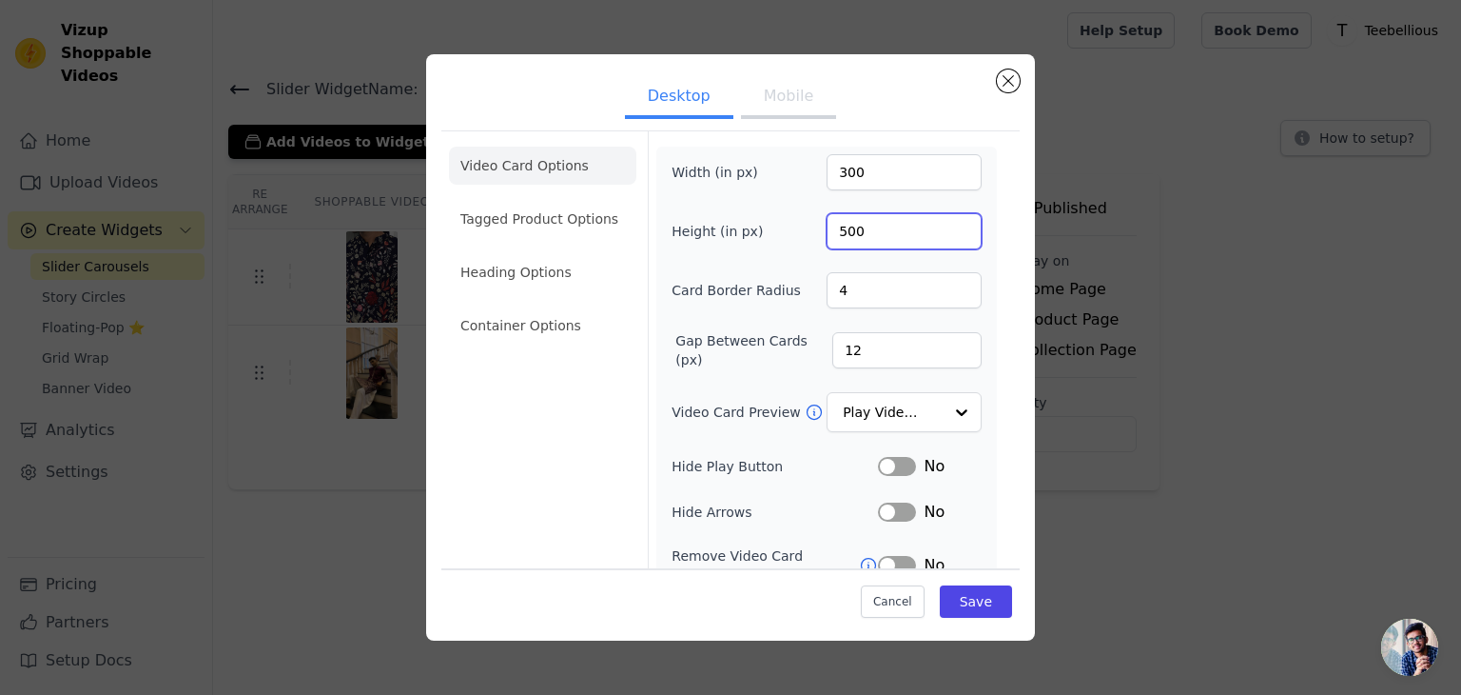
click at [827, 230] on input "500" at bounding box center [904, 231] width 155 height 36
type input "600"
click at [957, 610] on button "Save" at bounding box center [976, 601] width 72 height 32
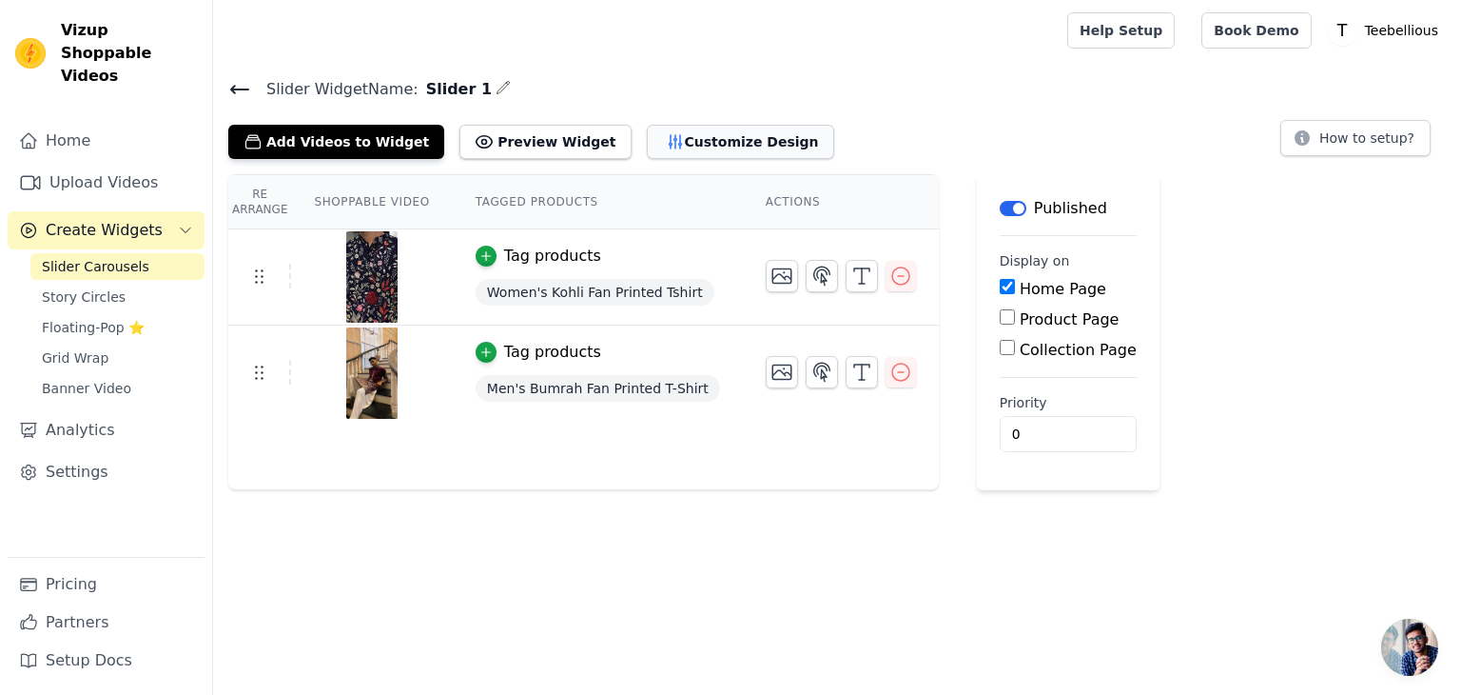
click at [731, 151] on button "Customize Design" at bounding box center [740, 142] width 187 height 34
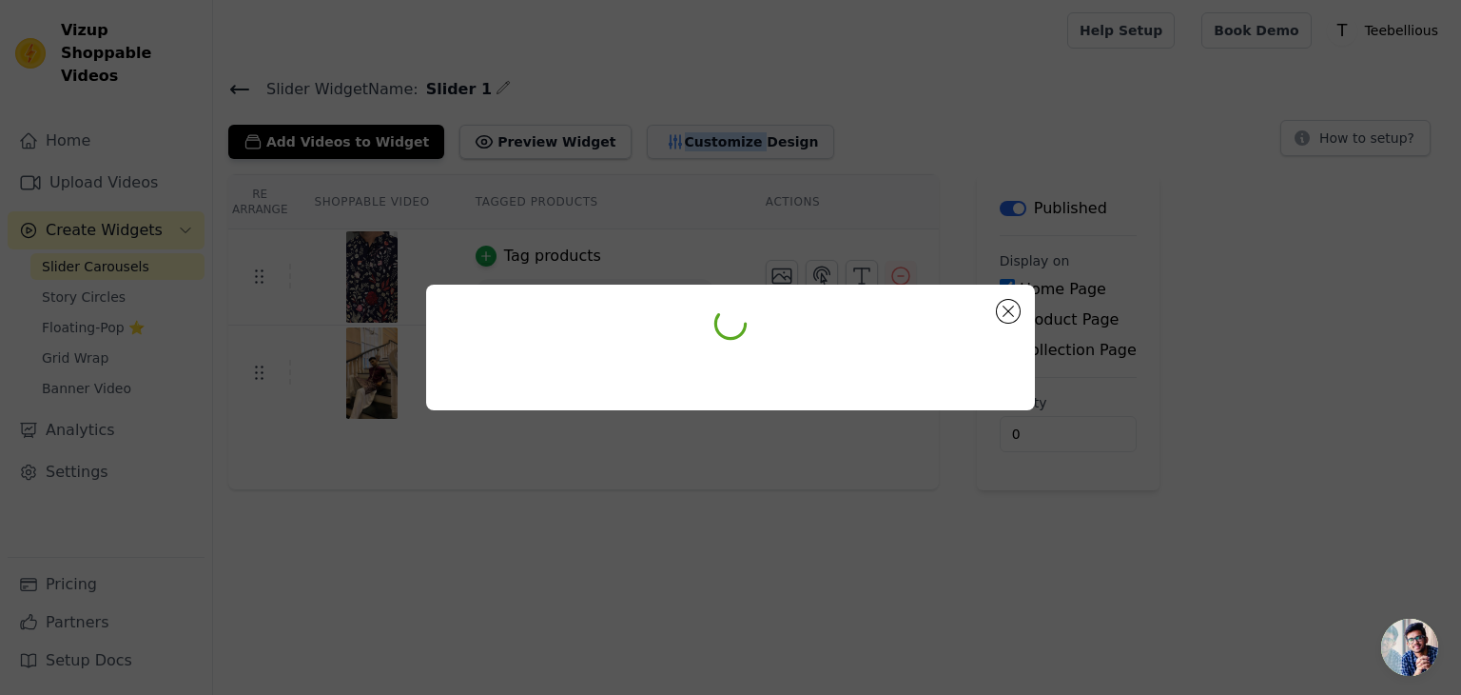
click at [731, 151] on div at bounding box center [730, 347] width 1461 height 695
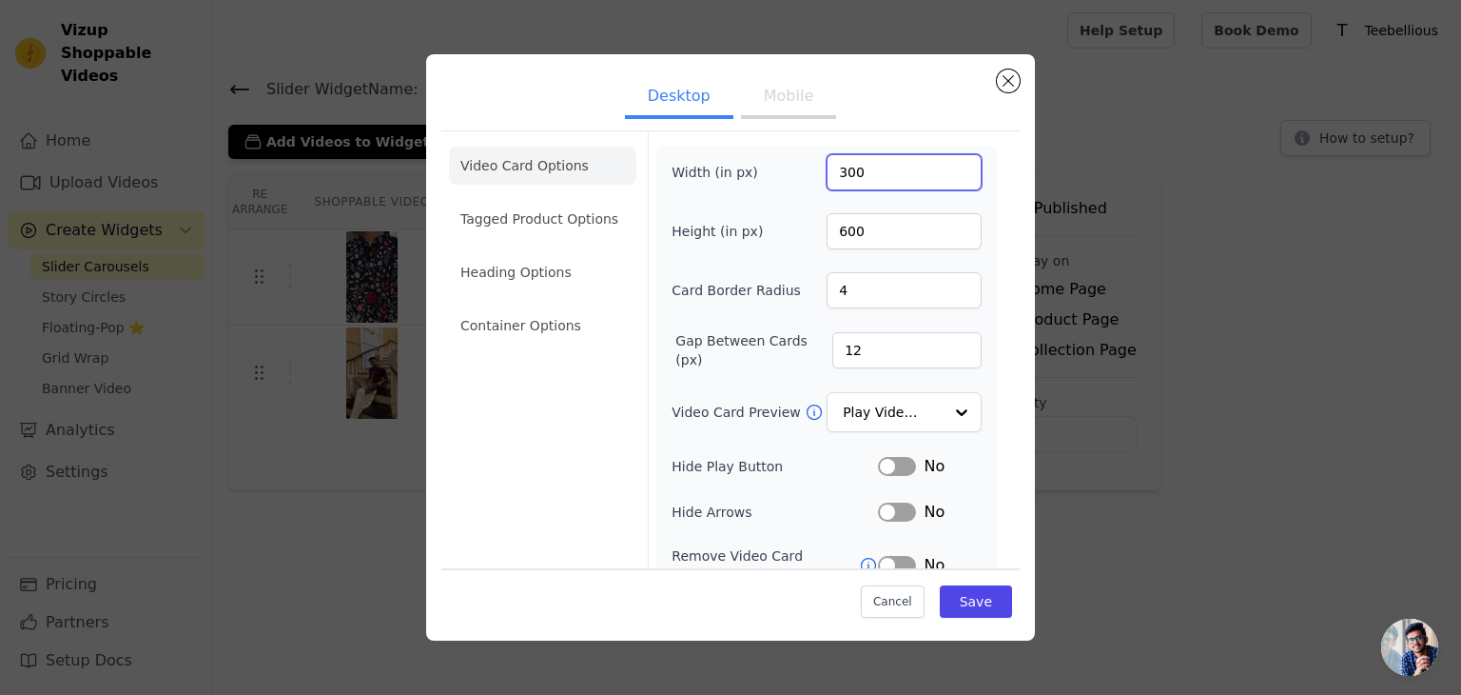
click at [841, 168] on input "300" at bounding box center [904, 172] width 155 height 36
type input "350"
click at [954, 605] on button "Save" at bounding box center [976, 601] width 72 height 32
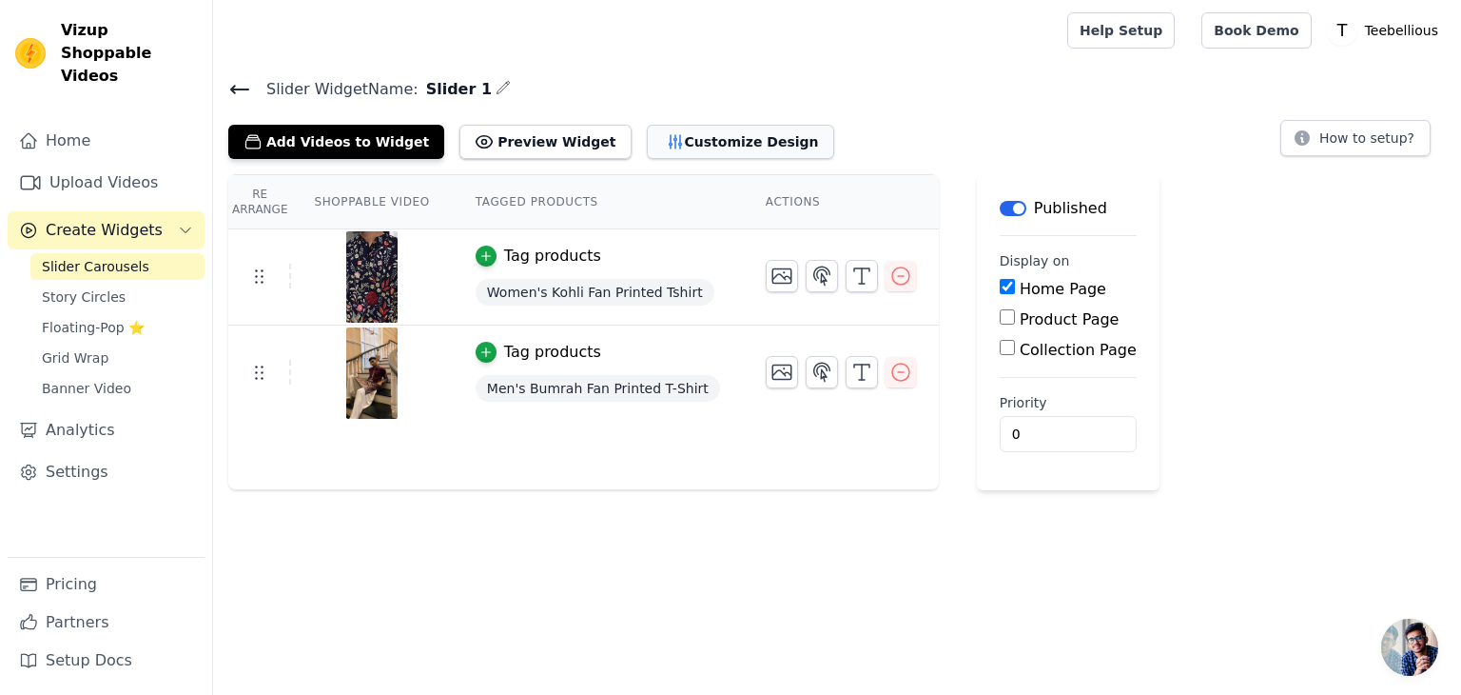
click at [650, 139] on button "Customize Design" at bounding box center [740, 142] width 187 height 34
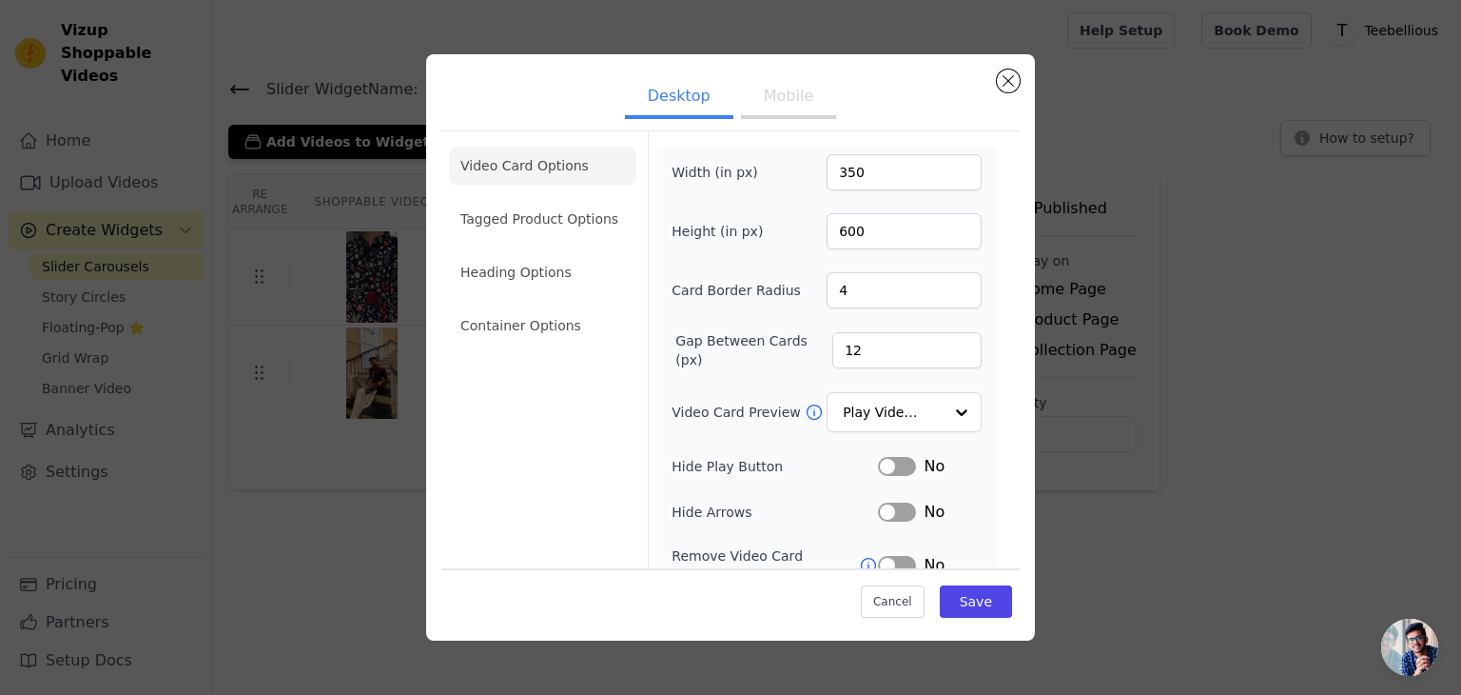
click at [791, 95] on button "Mobile" at bounding box center [788, 98] width 95 height 42
click at [703, 96] on button "Desktop" at bounding box center [679, 98] width 108 height 42
click at [875, 595] on button "Cancel" at bounding box center [893, 601] width 64 height 32
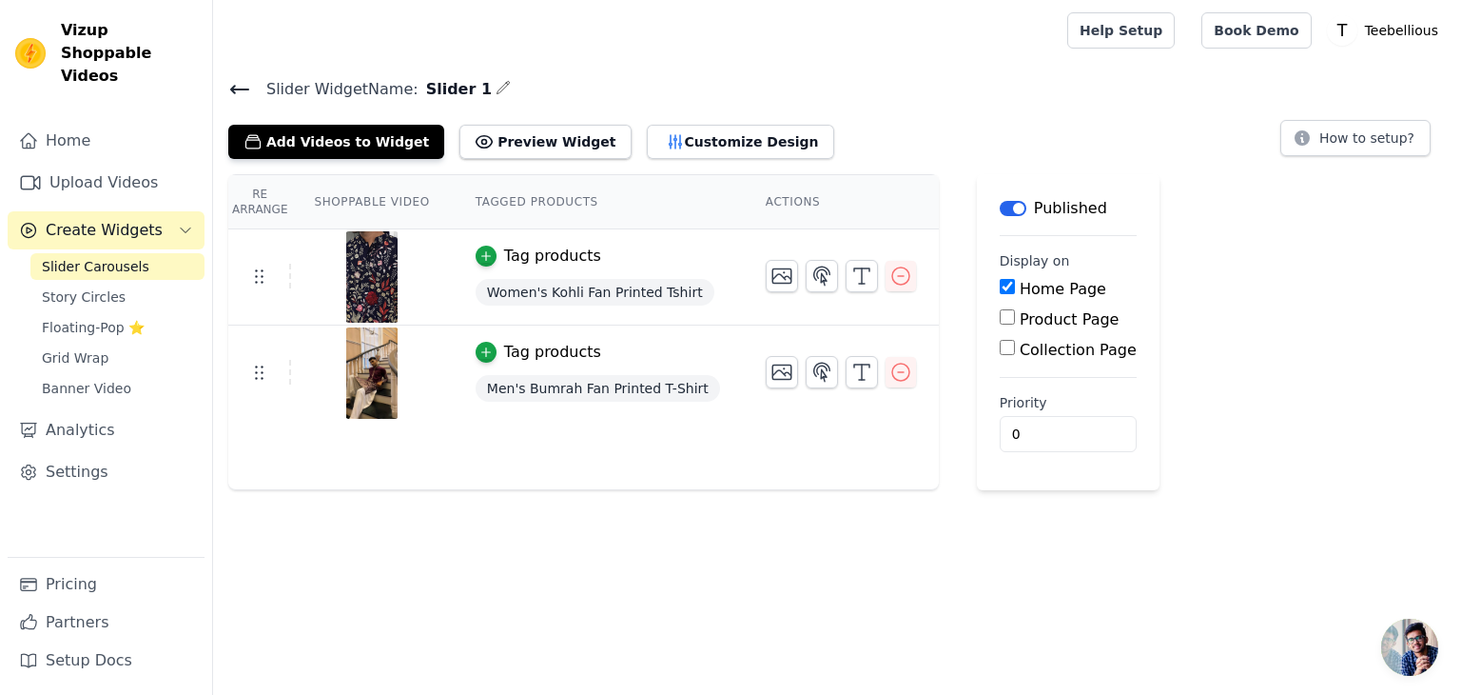
click at [468, 490] on html "Vizup Shoppable Videos Home Upload Videos Create Widgets Slider Carousels Story…" at bounding box center [730, 245] width 1461 height 490
